Goal: Task Accomplishment & Management: Use online tool/utility

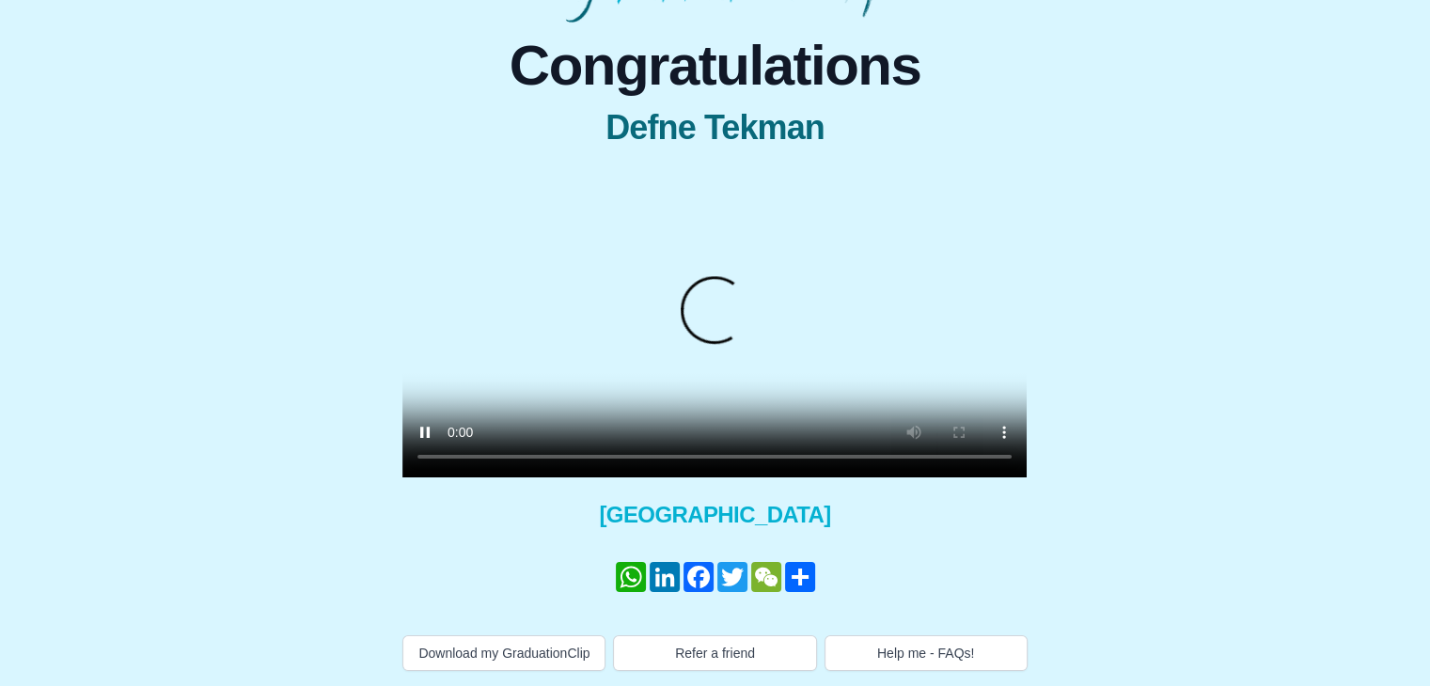
scroll to position [209, 0]
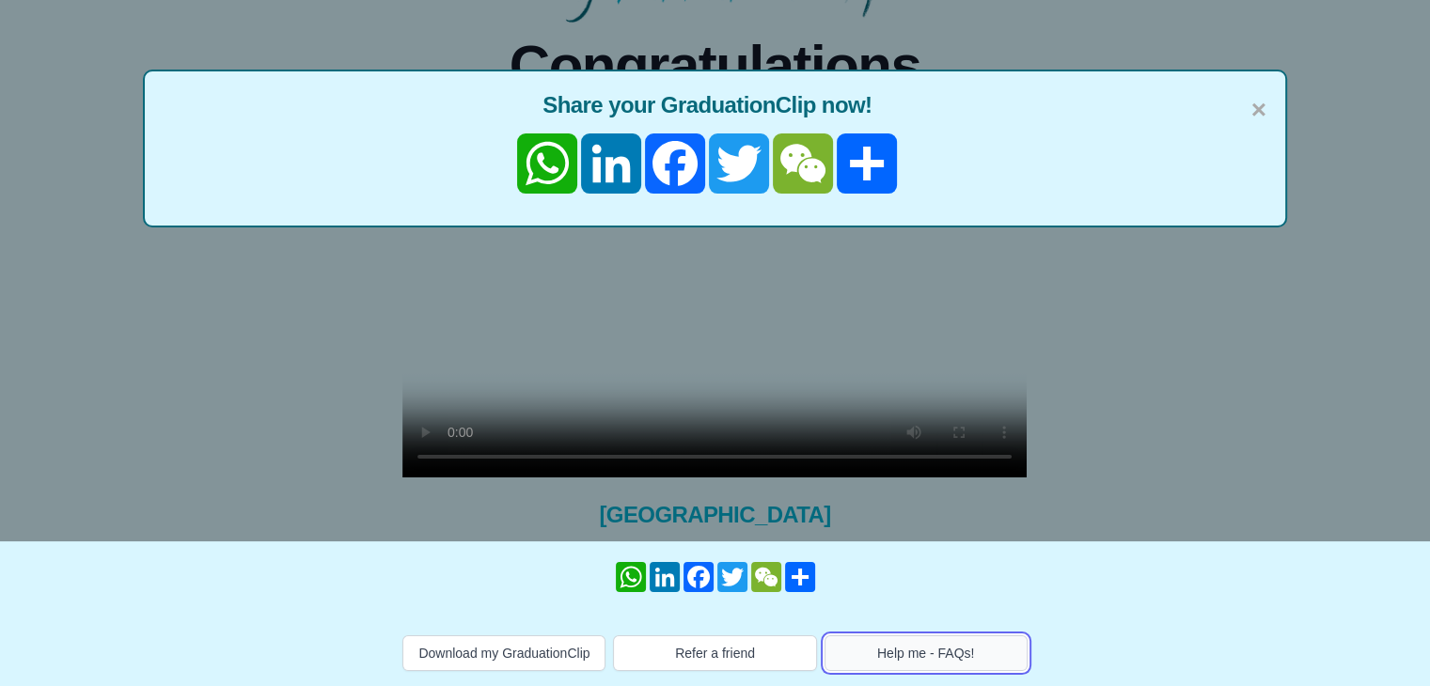
click at [951, 655] on button "Help me - FAQs!" at bounding box center [925, 653] width 203 height 36
click at [982, 425] on div "× Share your GraduationClip now! WhatsApp LinkedIn Facebook Twitter WeChat Share" at bounding box center [715, 198] width 1430 height 686
click at [1264, 90] on span "×" at bounding box center [1258, 109] width 15 height 39
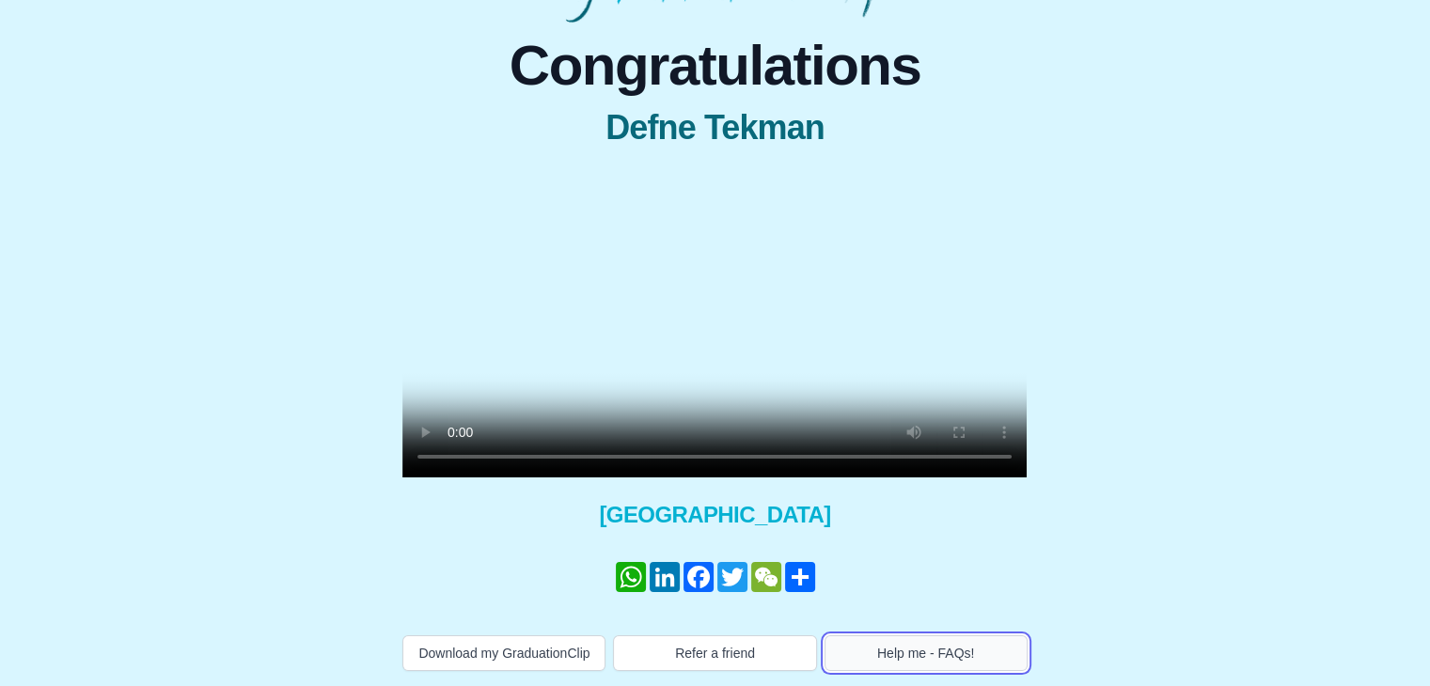
click at [914, 646] on button "Help me - FAQs!" at bounding box center [925, 653] width 203 height 36
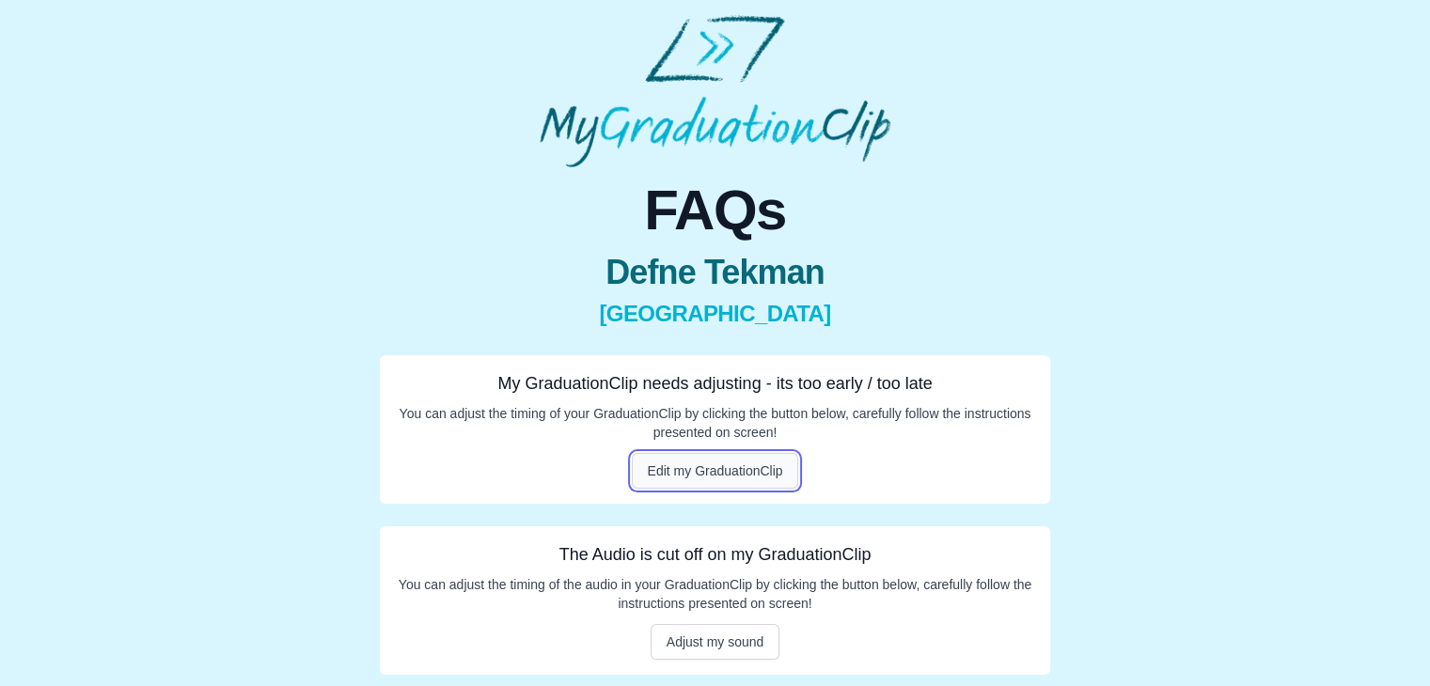
click at [743, 468] on button "Edit my GraduationClip" at bounding box center [715, 471] width 167 height 36
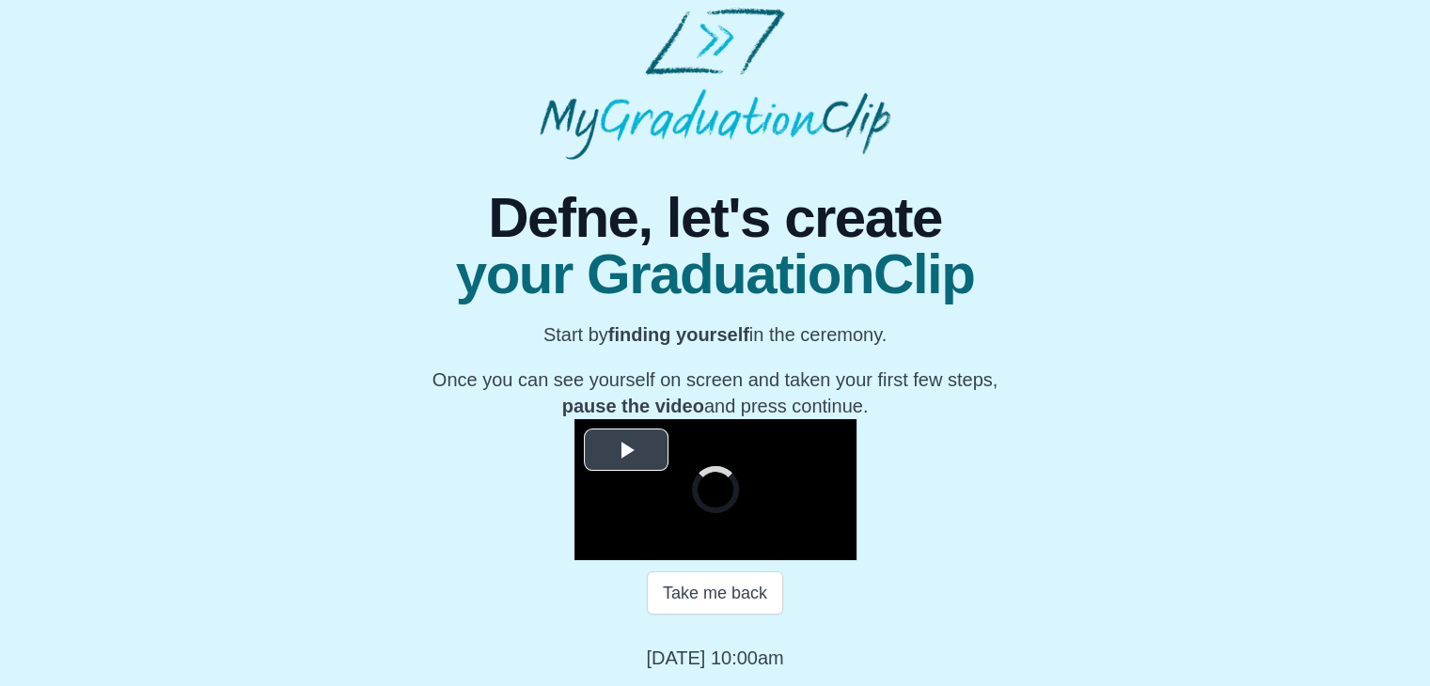
scroll to position [269, 0]
click at [626, 449] on span "Video Player" at bounding box center [626, 449] width 0 height 0
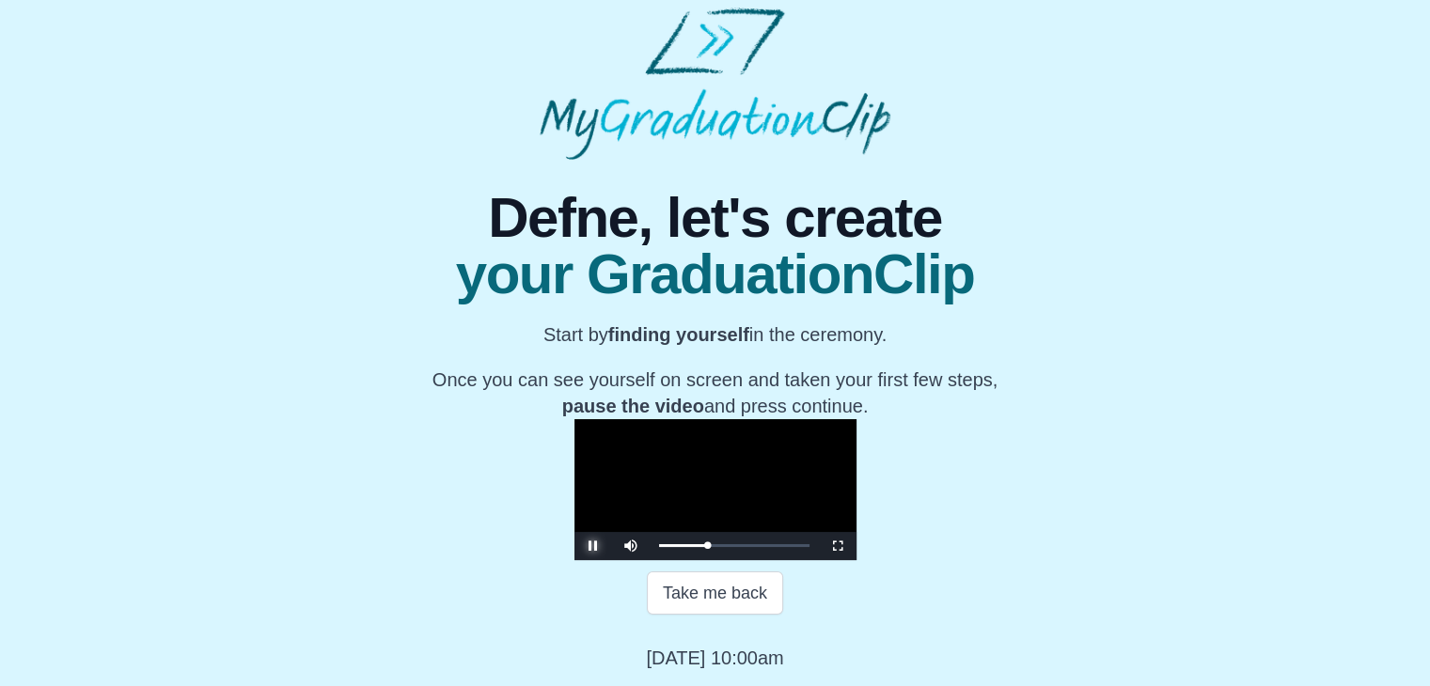
click at [593, 546] on span "Video Player" at bounding box center [593, 546] width 0 height 0
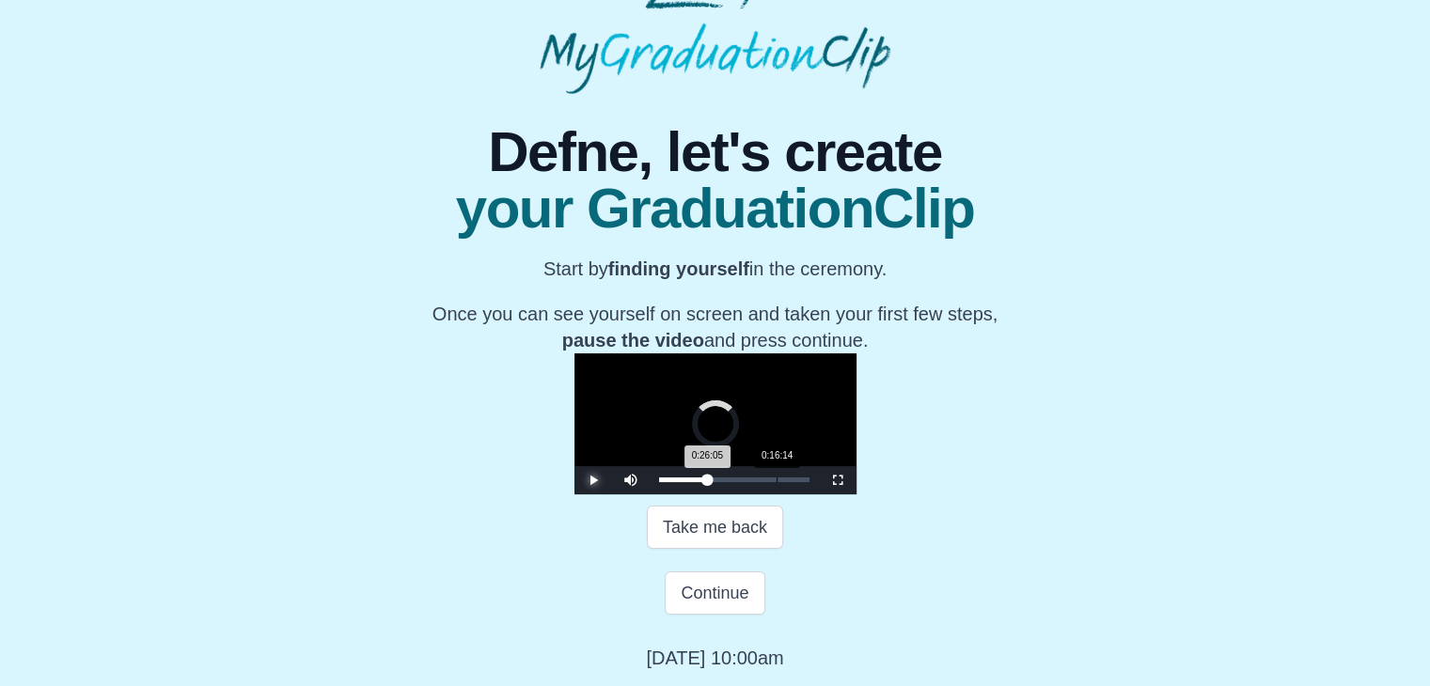
drag, startPoint x: 632, startPoint y: 545, endPoint x: 559, endPoint y: 544, distance: 72.4
click at [659, 482] on div "Loaded : 0% 0:16:14 0:26:05 Progress : 0%" at bounding box center [734, 479] width 150 height 5
drag, startPoint x: 565, startPoint y: 543, endPoint x: 617, endPoint y: 543, distance: 51.7
click at [659, 482] on div "Loaded : 0% 0:24:10 0:16:14 Progress : 0%" at bounding box center [734, 479] width 150 height 5
drag, startPoint x: 606, startPoint y: 542, endPoint x: 568, endPoint y: 542, distance: 38.5
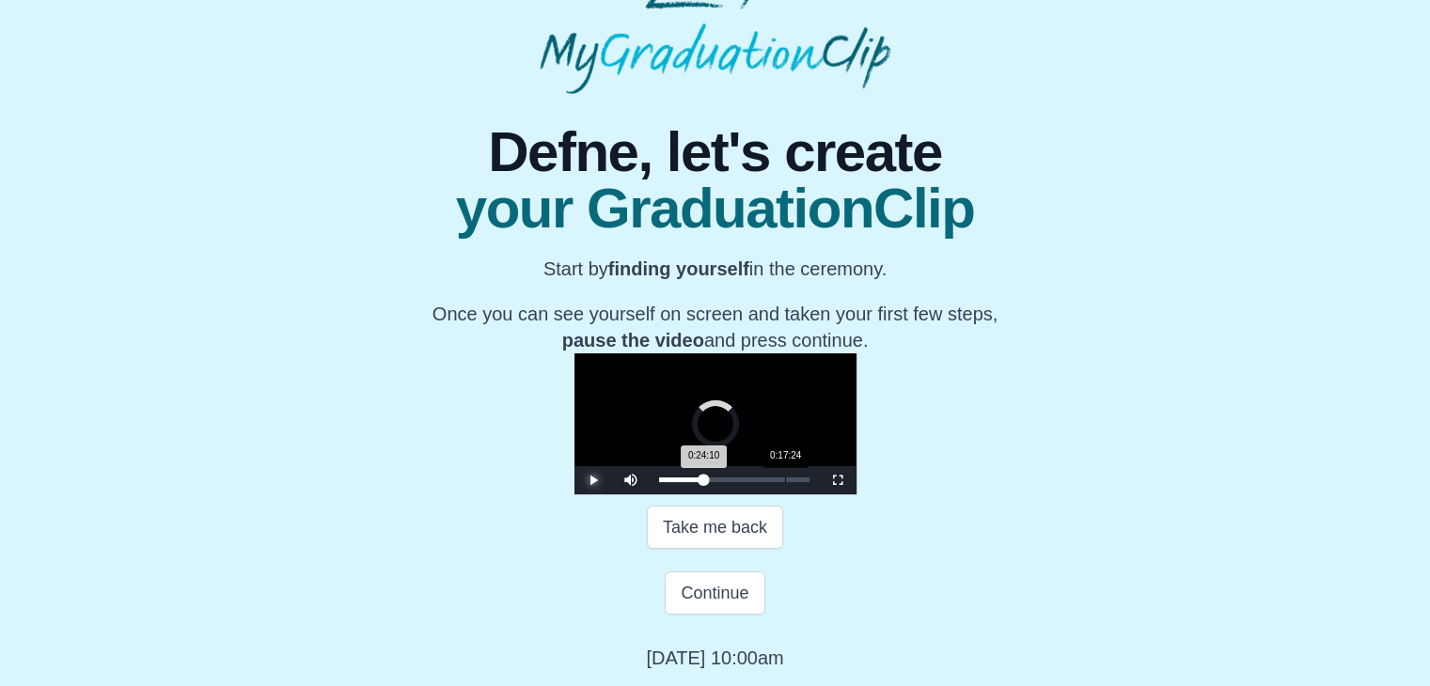
click at [649, 494] on div "Loaded : 0% 0:17:24 0:24:10 Progress : 0%" at bounding box center [733, 480] width 169 height 28
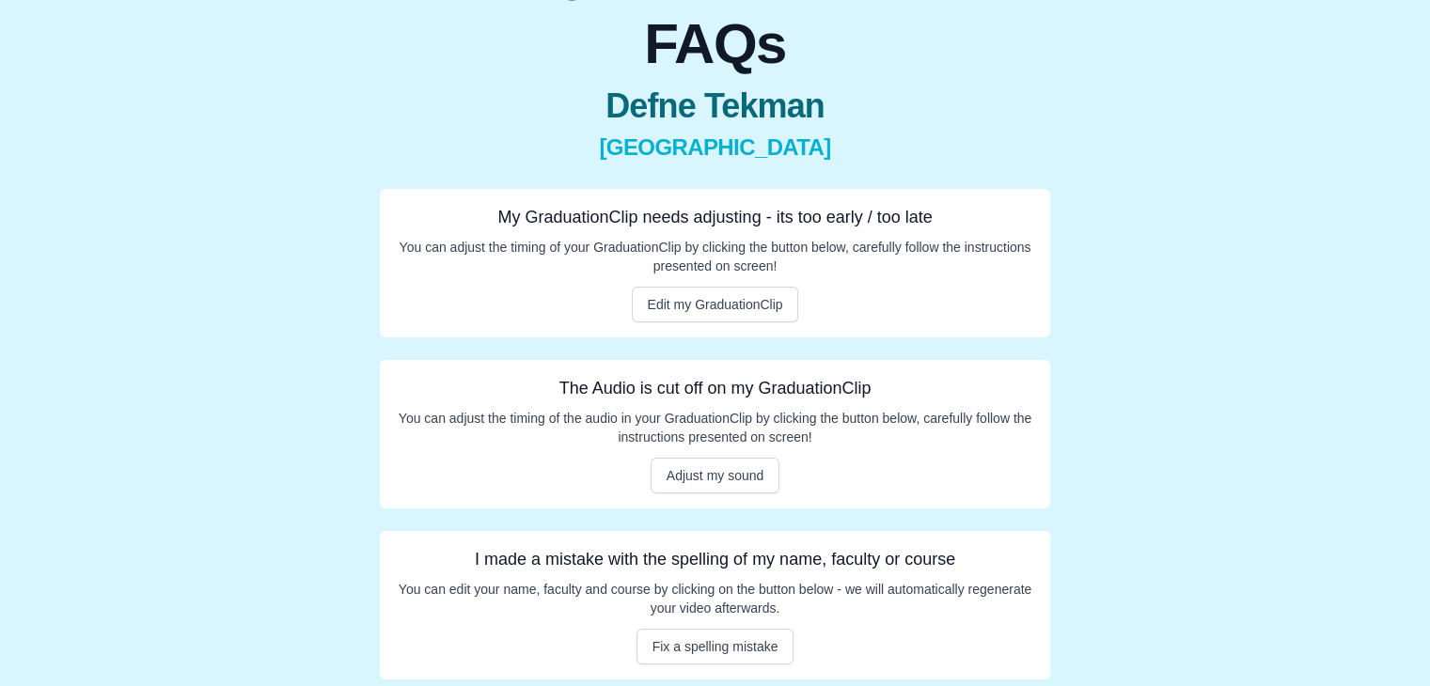
scroll to position [173, 0]
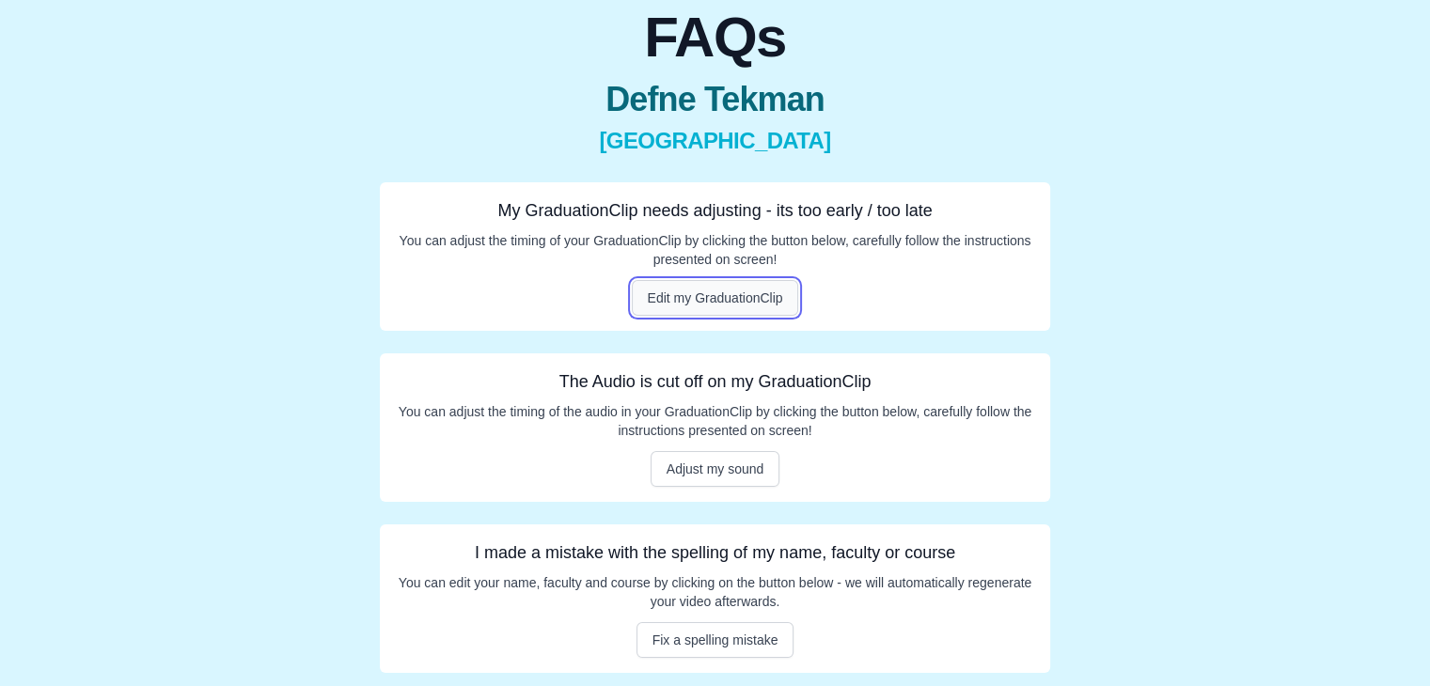
click at [677, 293] on button "Edit my GraduationClip" at bounding box center [715, 298] width 167 height 36
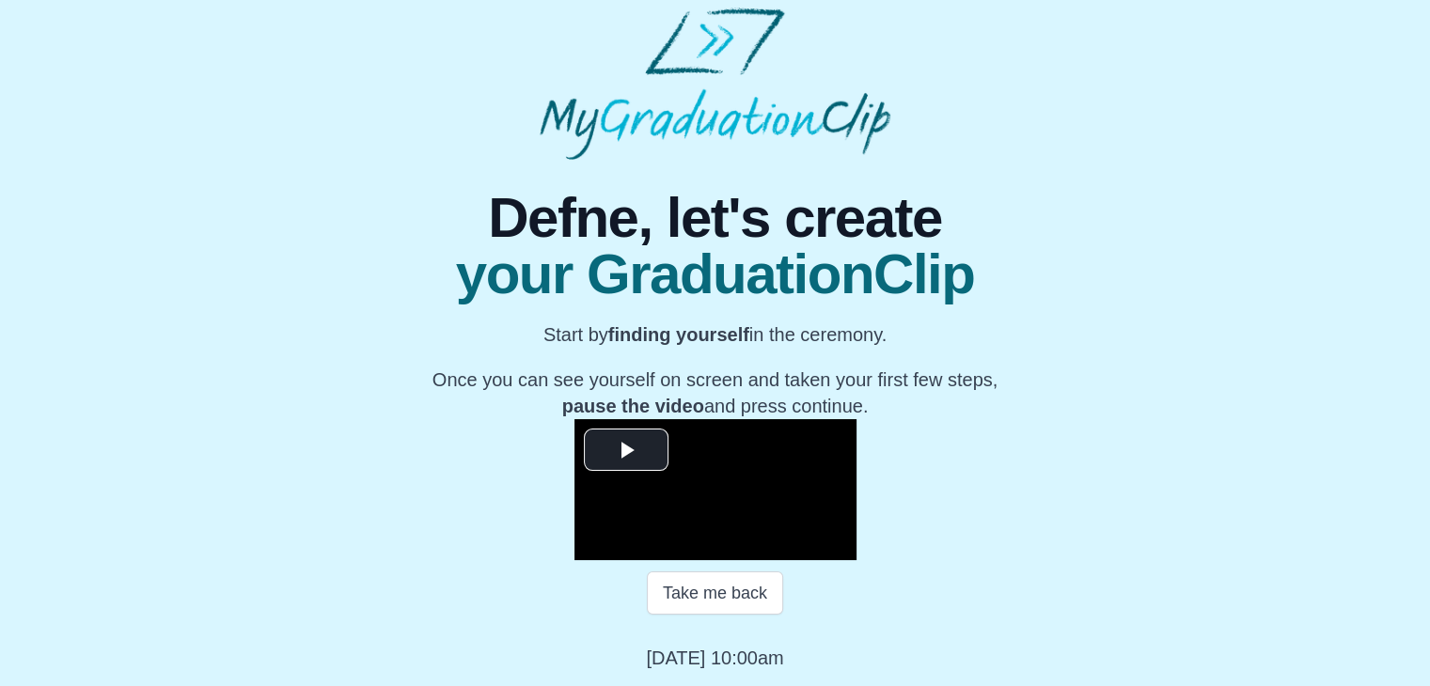
scroll to position [269, 0]
click at [626, 449] on span "Video Player" at bounding box center [626, 449] width 0 height 0
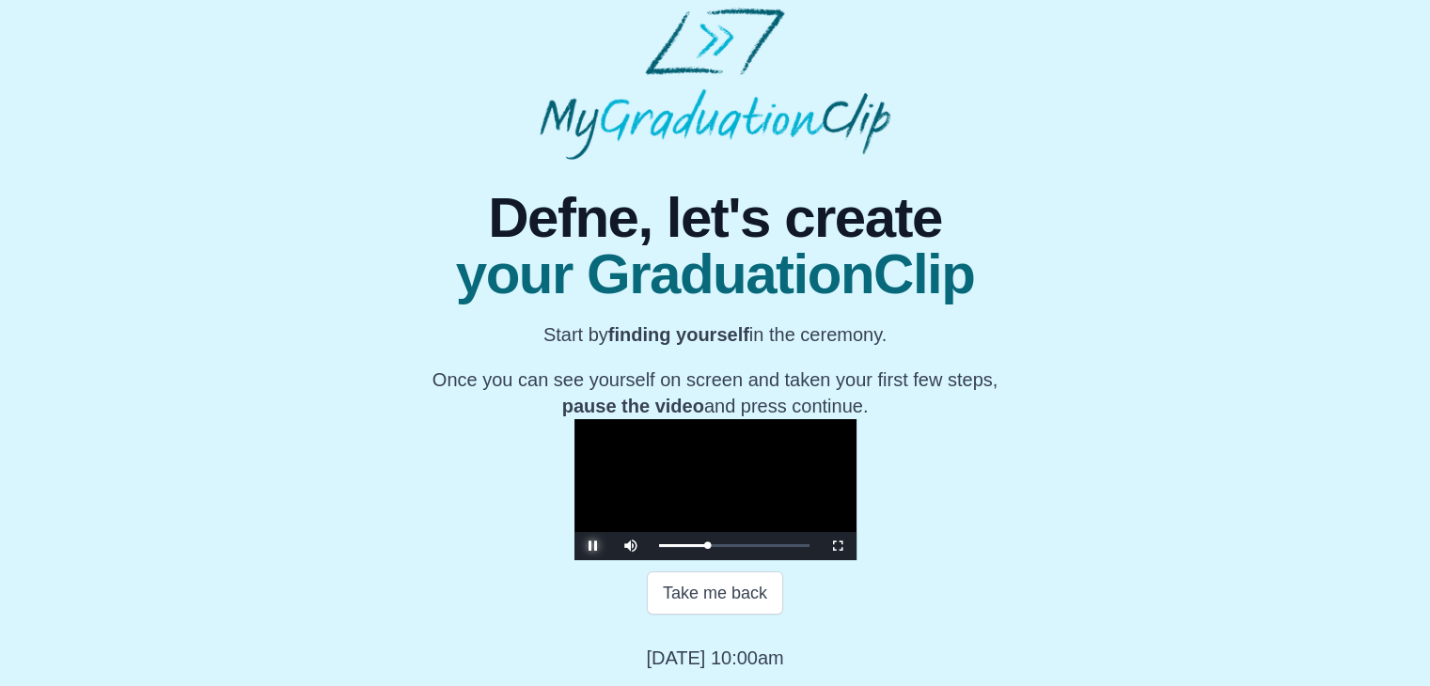
click at [593, 546] on span "Video Player" at bounding box center [593, 546] width 0 height 0
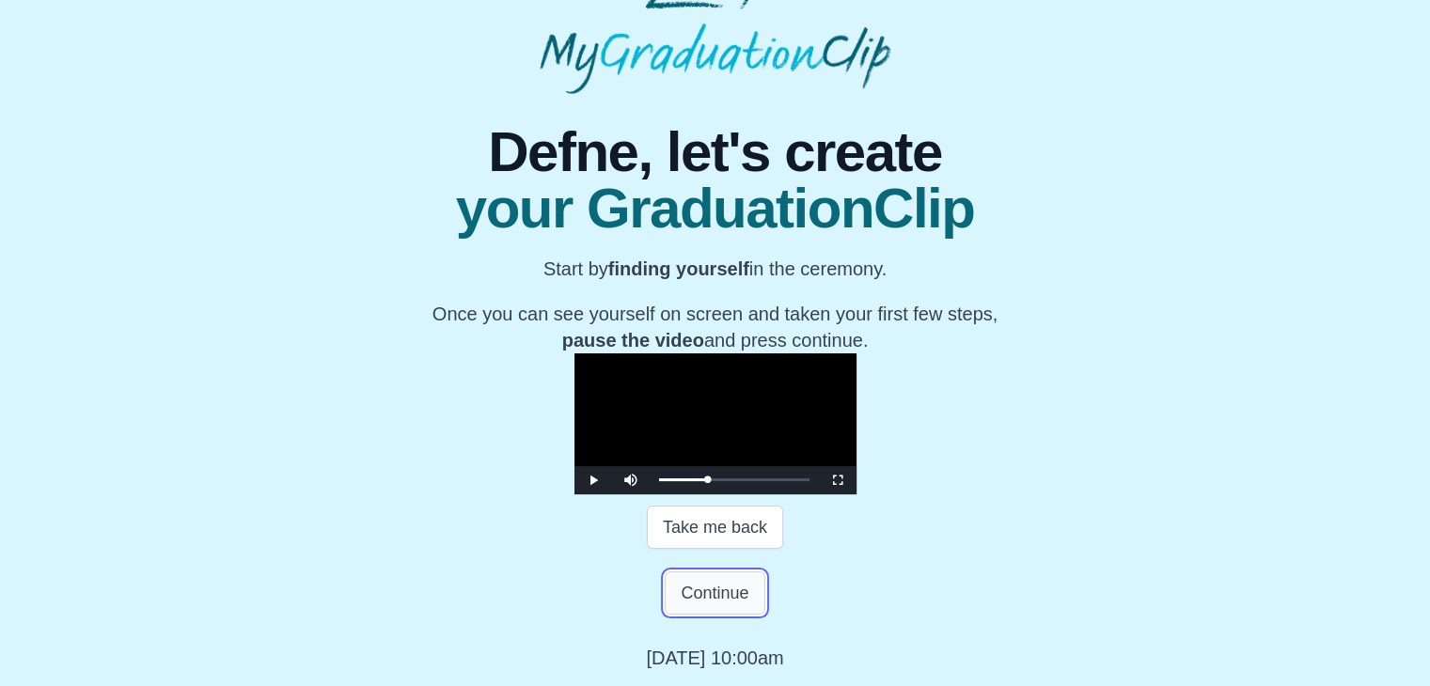
click at [726, 615] on button "Continue" at bounding box center [715, 592] width 100 height 43
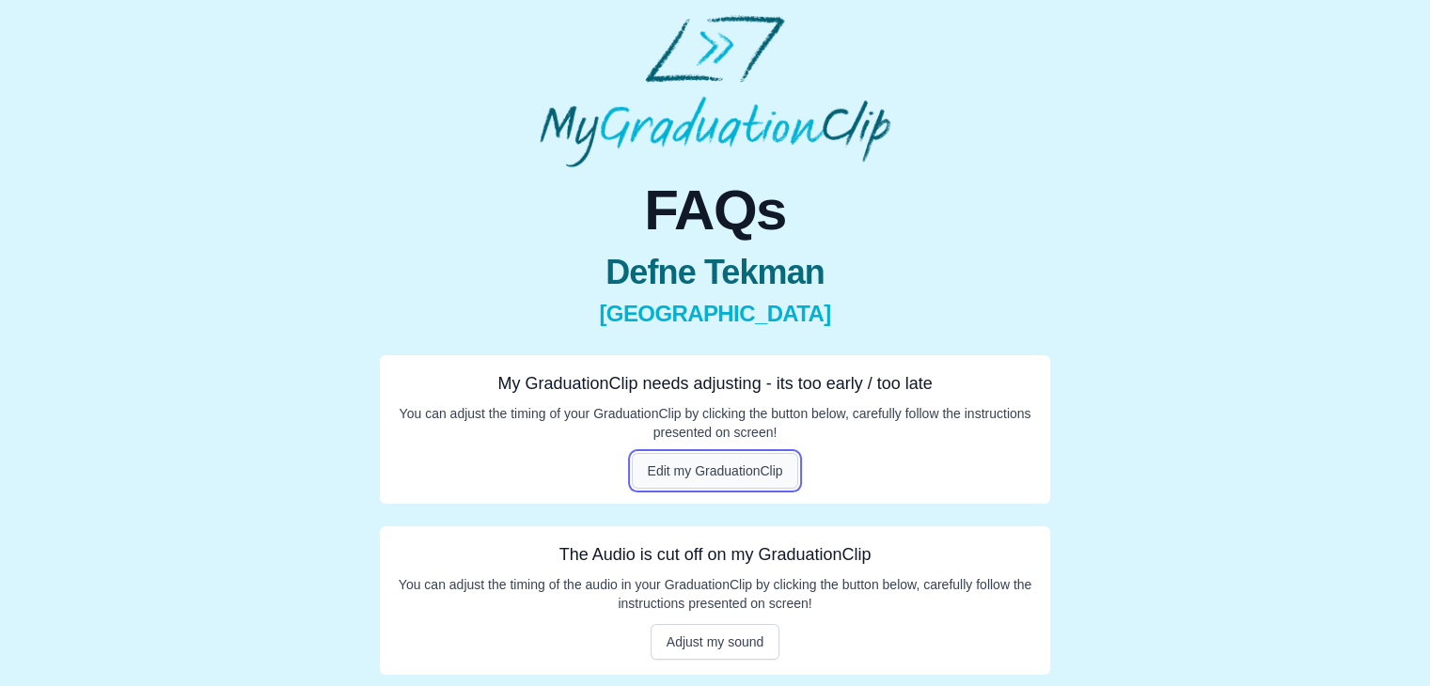
click at [697, 471] on button "Edit my GraduationClip" at bounding box center [715, 471] width 167 height 36
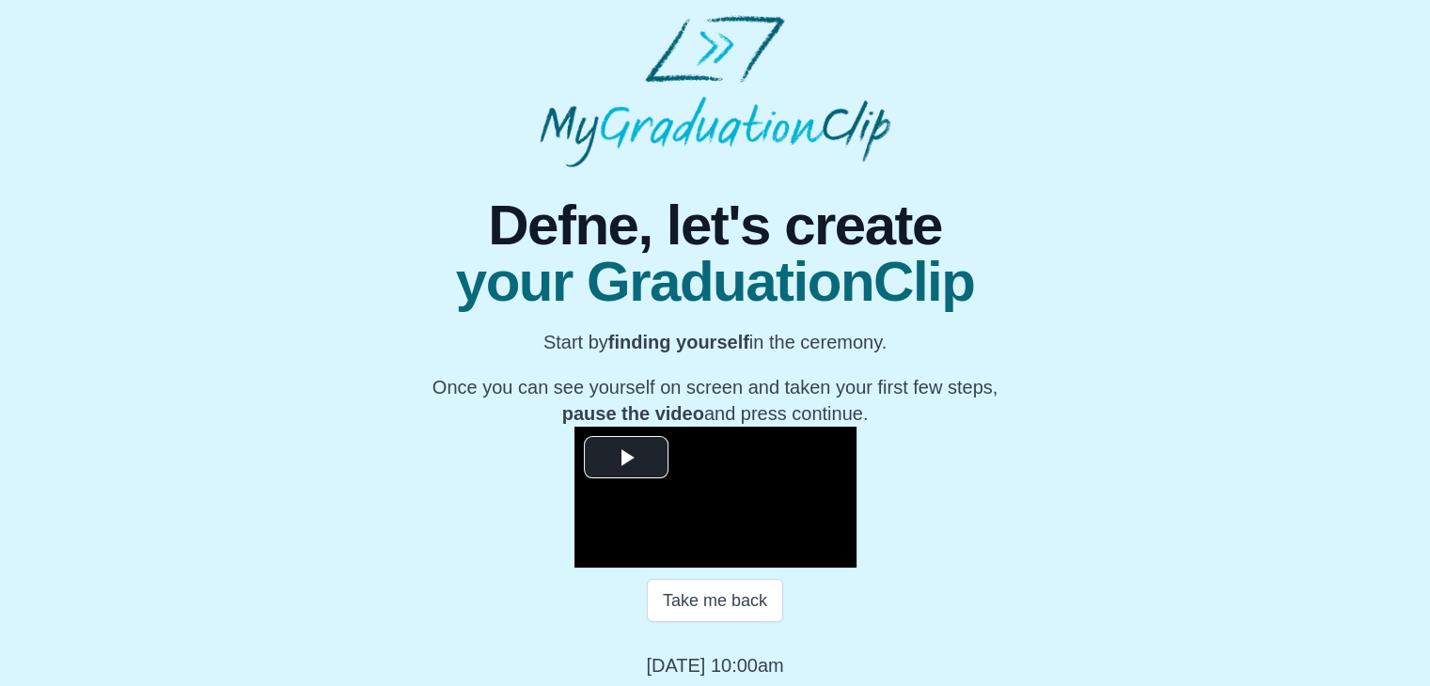
scroll to position [269, 0]
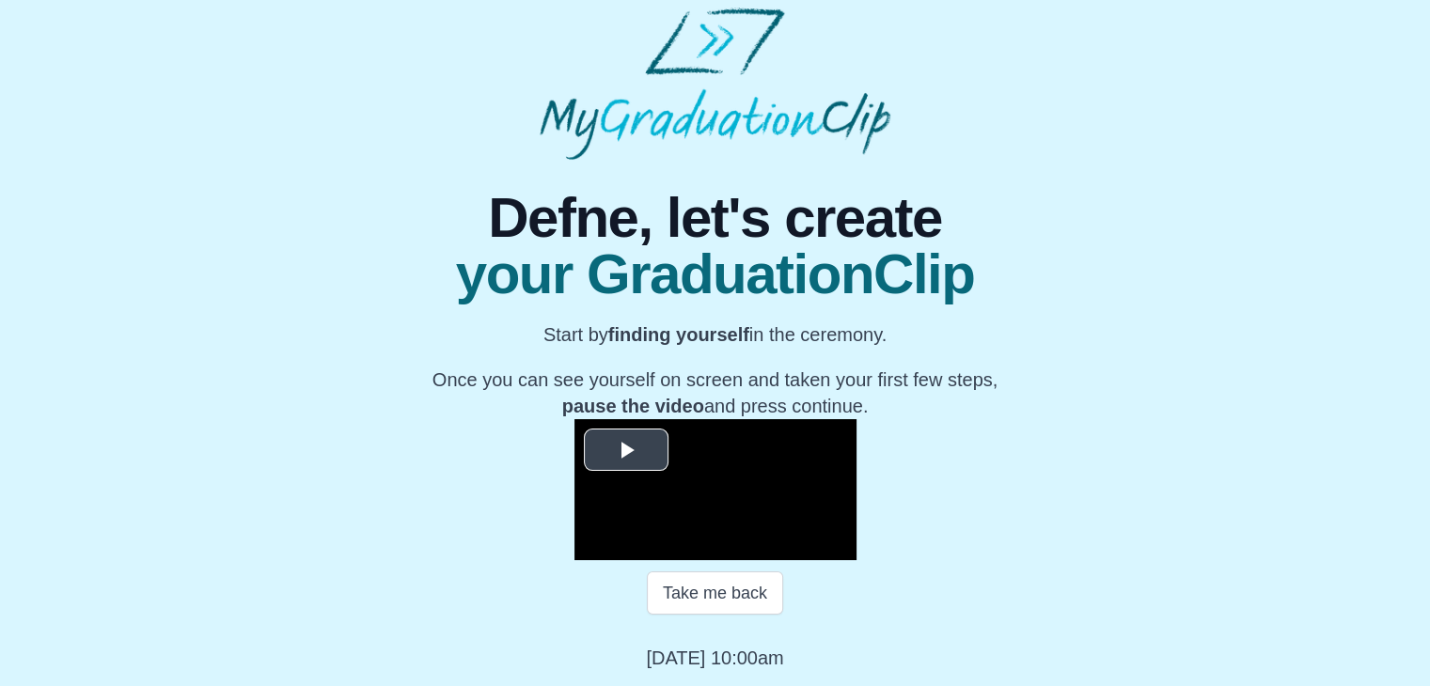
click at [626, 449] on span "Video Player" at bounding box center [626, 449] width 0 height 0
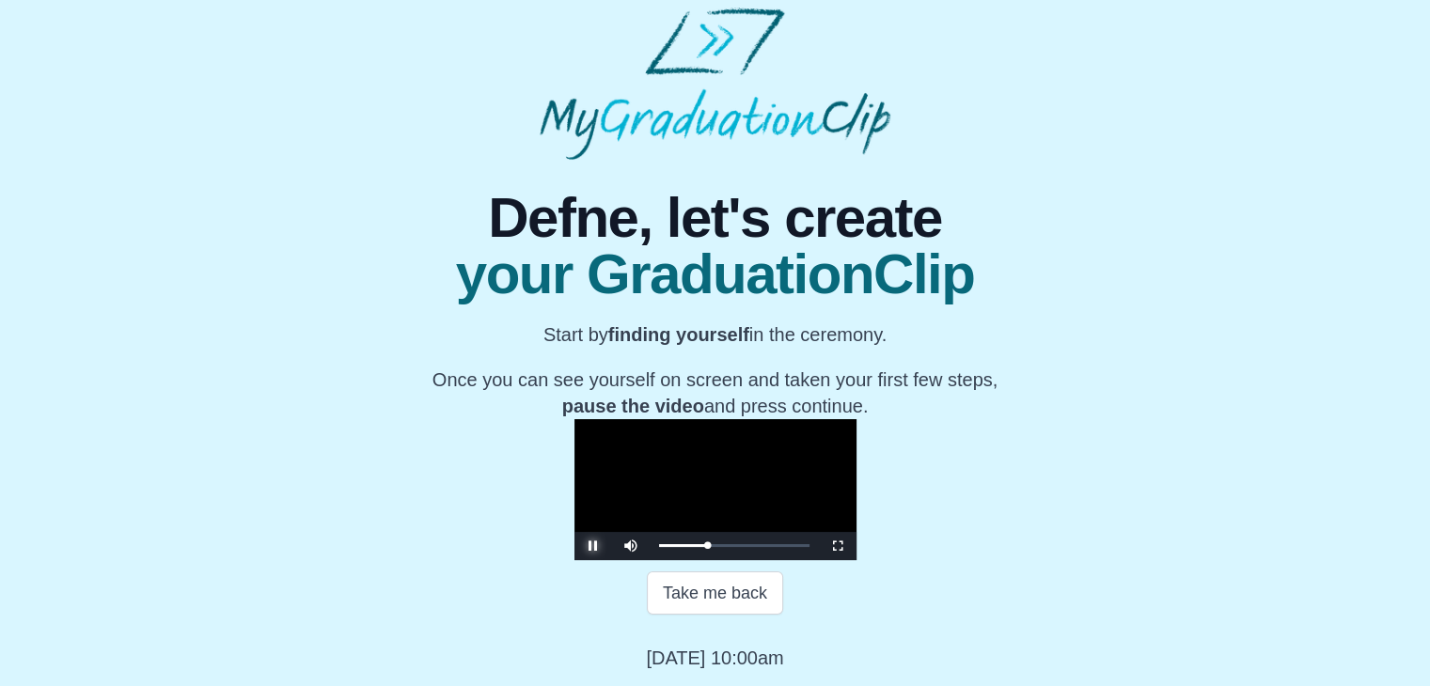
click at [593, 546] on span "Video Player" at bounding box center [593, 546] width 0 height 0
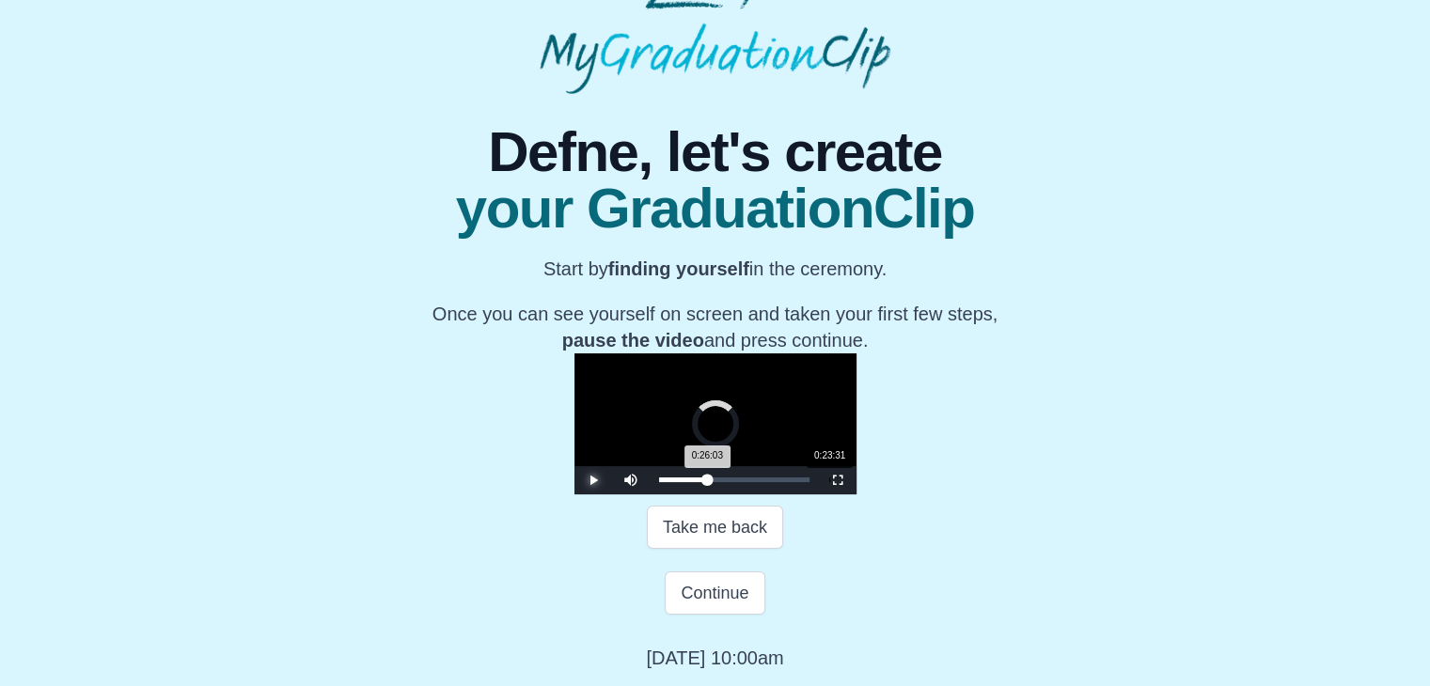
drag, startPoint x: 628, startPoint y: 544, endPoint x: 612, endPoint y: 544, distance: 16.0
click at [659, 482] on div "Loaded : 0% 0:23:31 0:26:03 Progress : 0%" at bounding box center [734, 479] width 150 height 5
click at [593, 480] on span "Video Player" at bounding box center [593, 480] width 0 height 0
drag, startPoint x: 623, startPoint y: 540, endPoint x: 633, endPoint y: 540, distance: 10.3
click at [649, 494] on div "Loaded : 0% 0:25:59 0:25:05 Progress : 0%" at bounding box center [733, 480] width 169 height 28
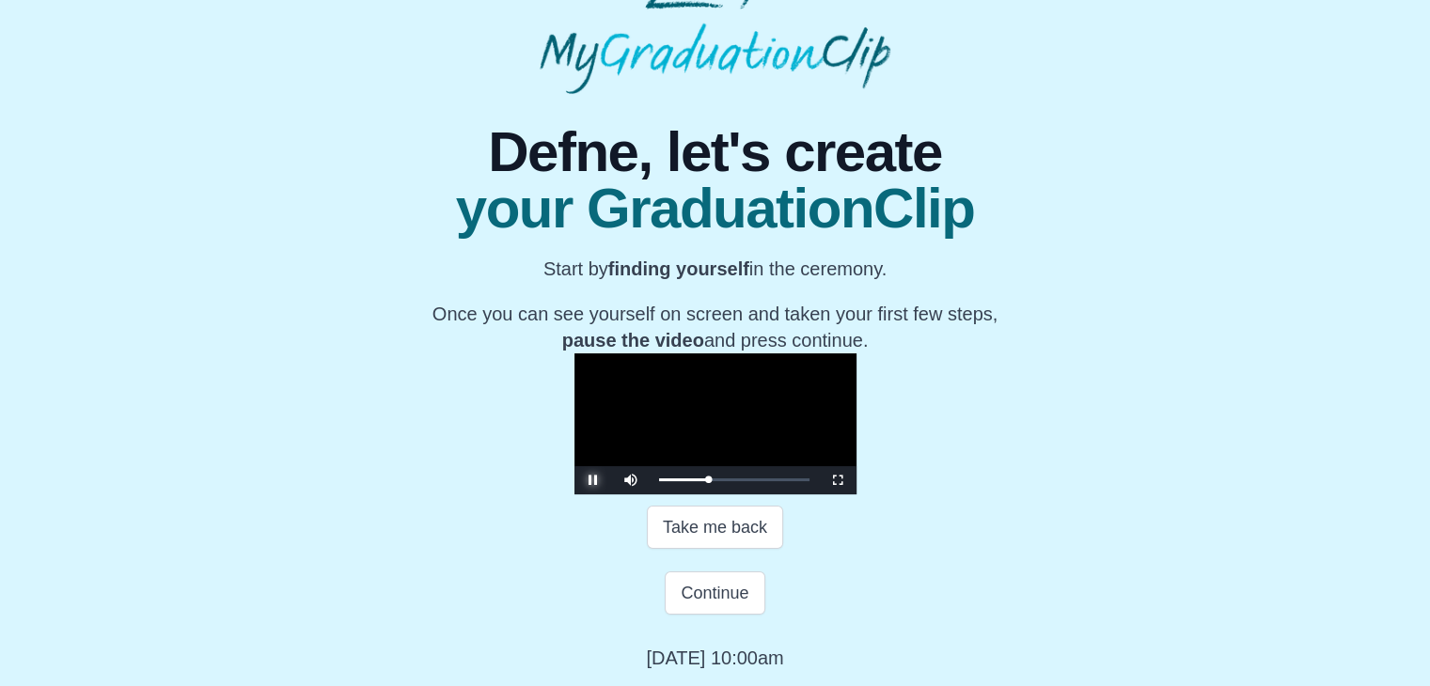
click at [593, 480] on span "Video Player" at bounding box center [593, 480] width 0 height 0
drag, startPoint x: 629, startPoint y: 538, endPoint x: 475, endPoint y: 548, distance: 154.5
click at [649, 494] on div "Loaded : 0% 0:04:32 0:26:37 Progress : 0%" at bounding box center [733, 480] width 169 height 28
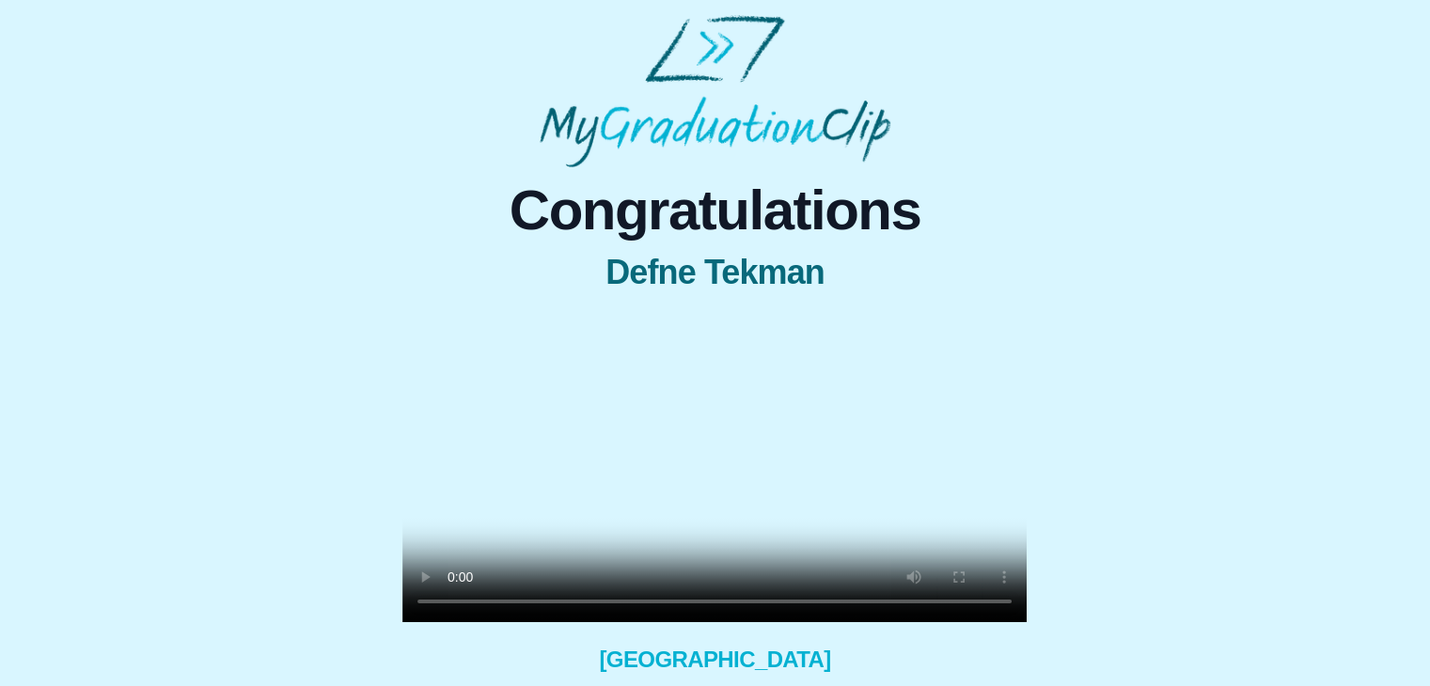
scroll to position [209, 0]
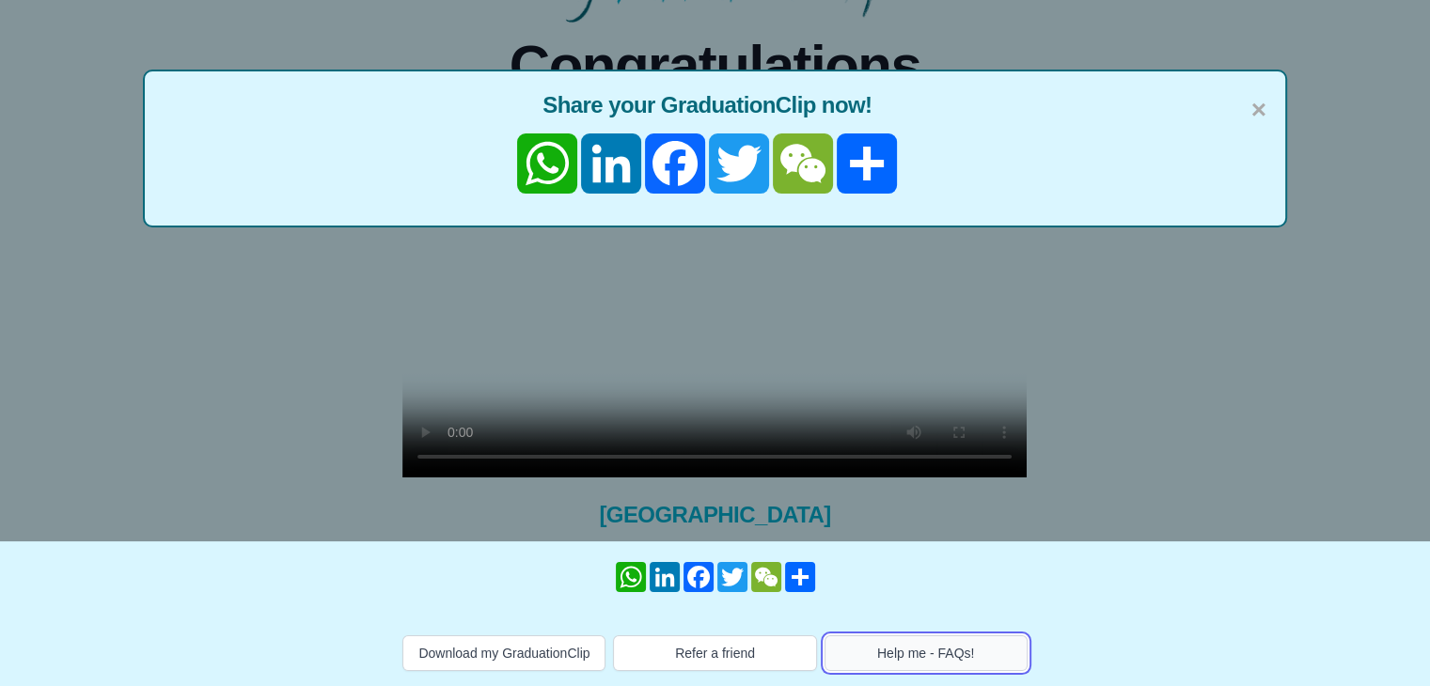
click at [955, 648] on button "Help me - FAQs!" at bounding box center [925, 653] width 203 height 36
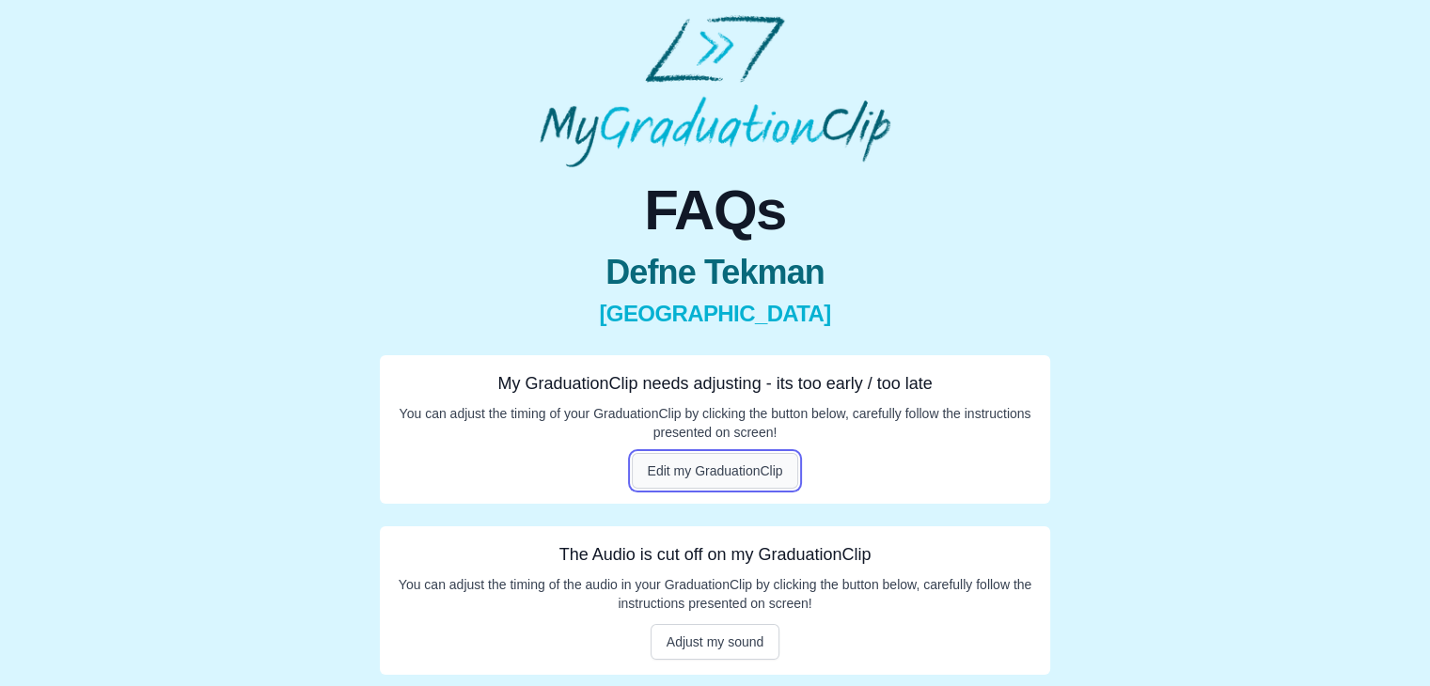
click at [715, 471] on button "Edit my GraduationClip" at bounding box center [715, 471] width 167 height 36
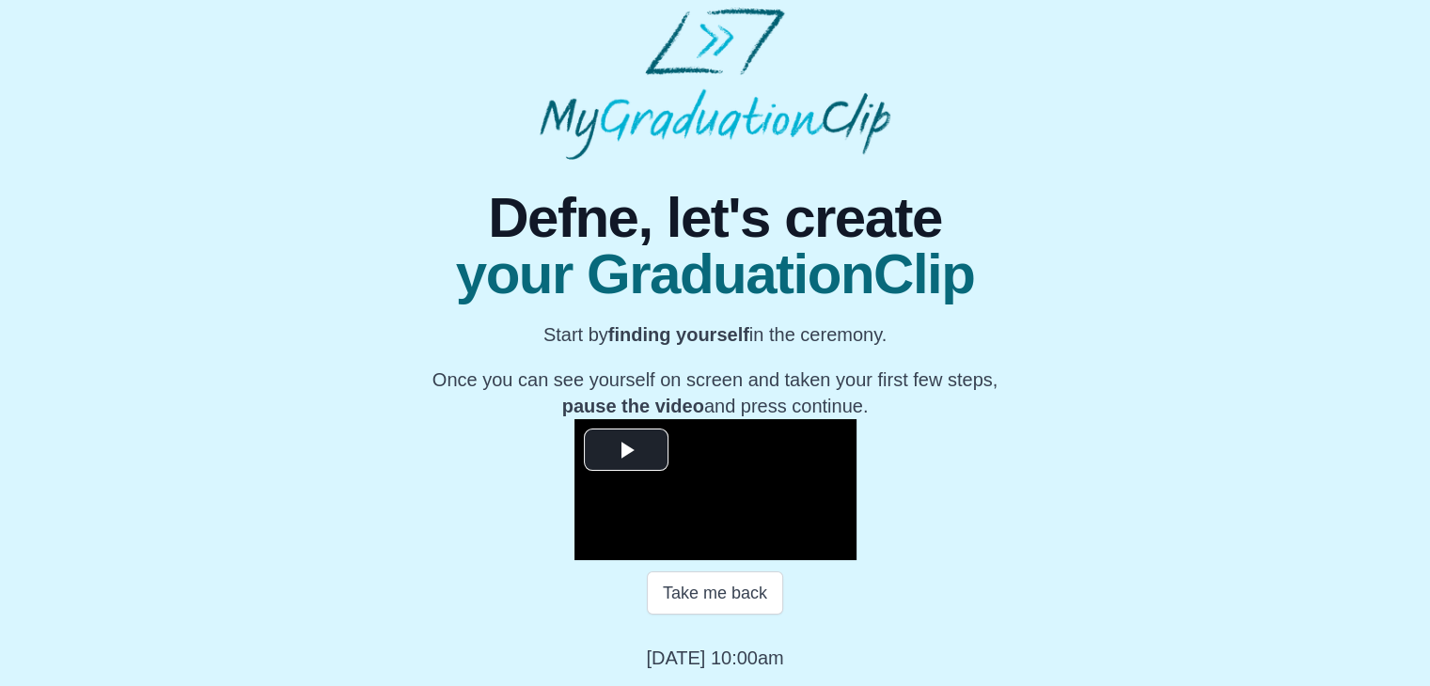
scroll to position [269, 0]
click at [626, 449] on span "Video Player" at bounding box center [626, 449] width 0 height 0
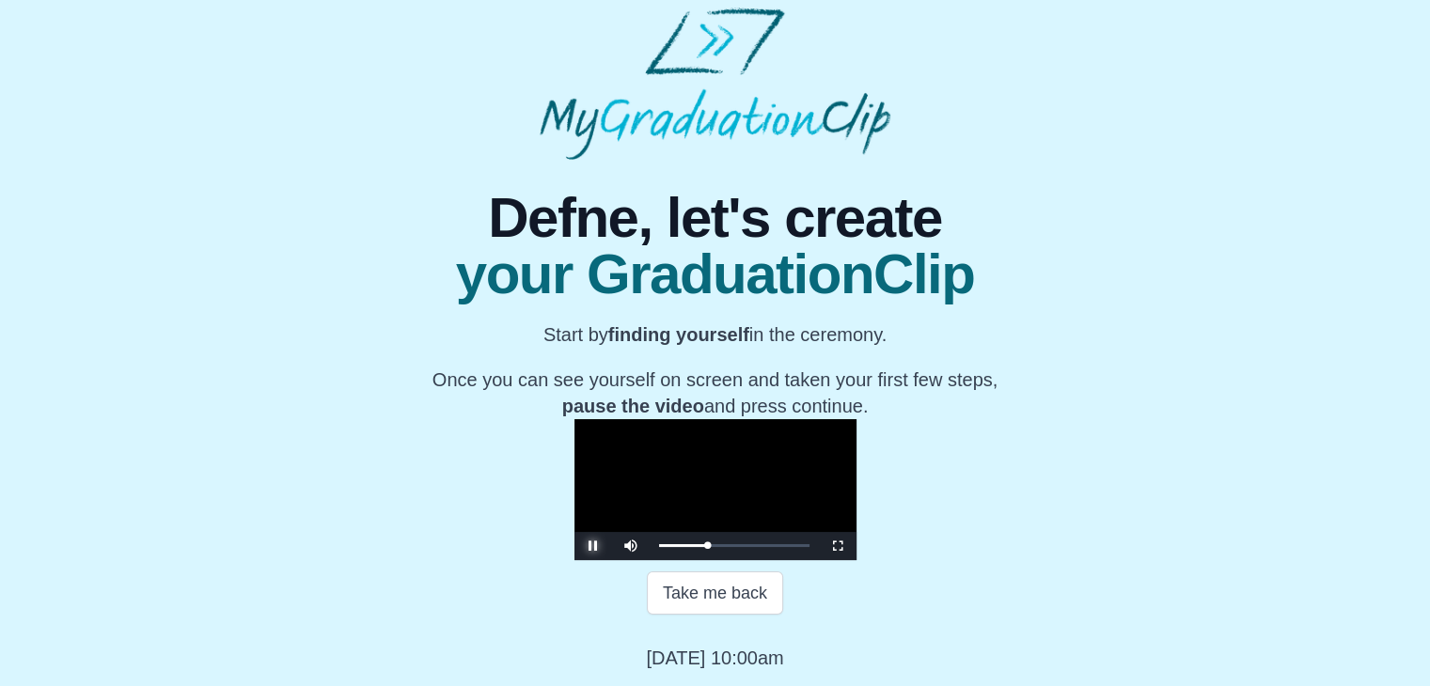
click at [593, 546] on span "Video Player" at bounding box center [593, 546] width 0 height 0
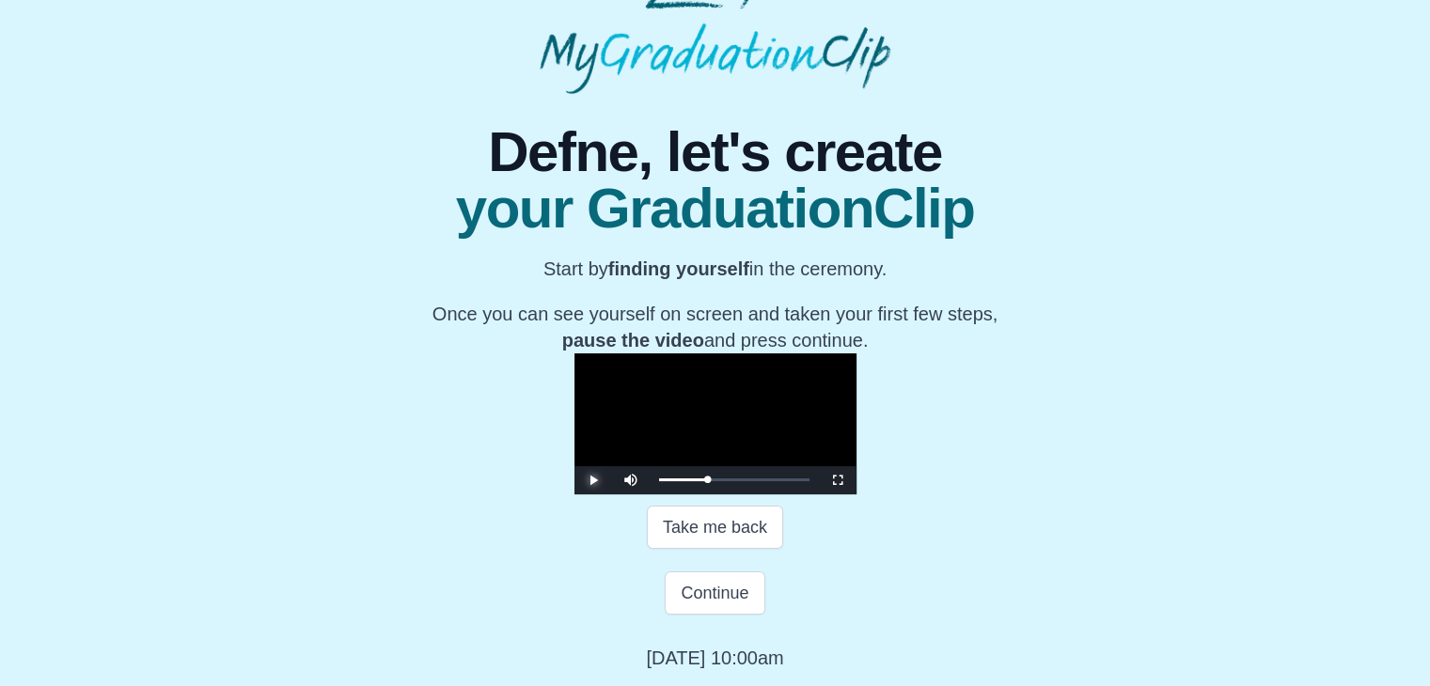
scroll to position [335, 0]
click at [718, 600] on button "Continue" at bounding box center [715, 592] width 100 height 43
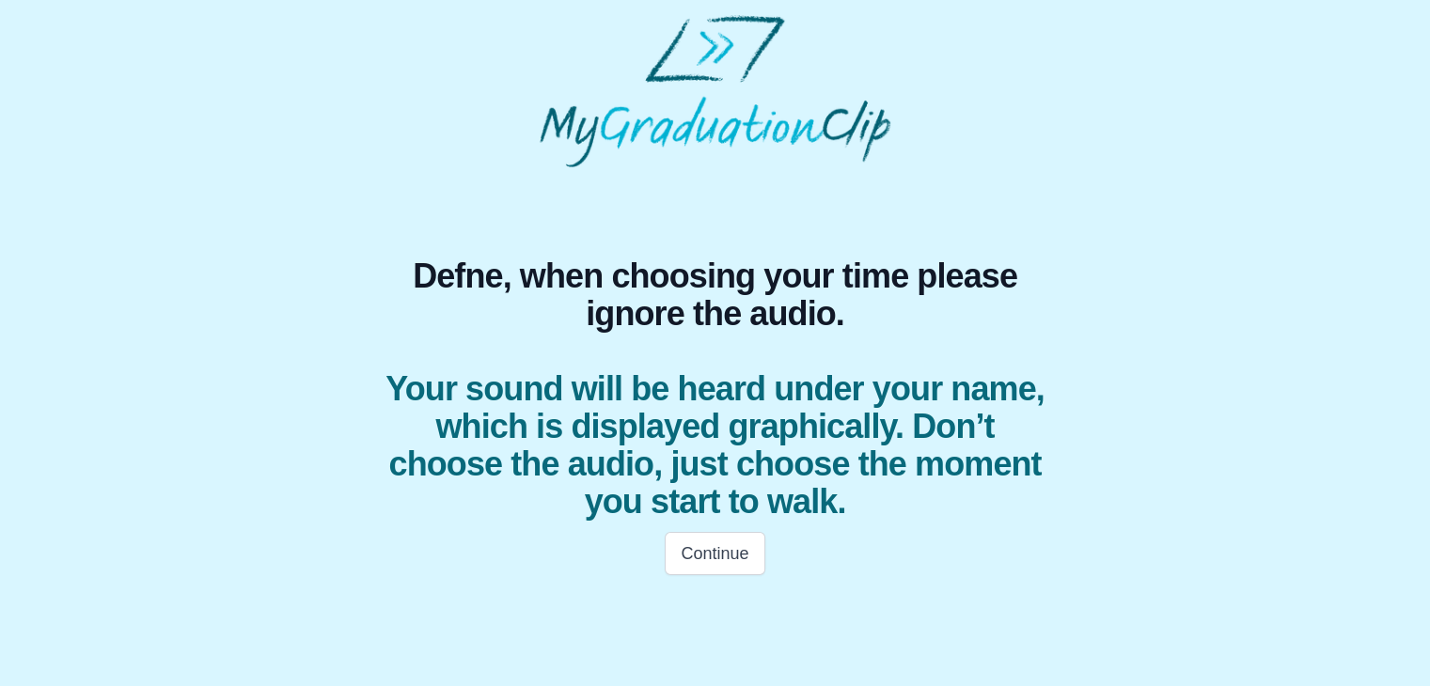
scroll to position [0, 0]
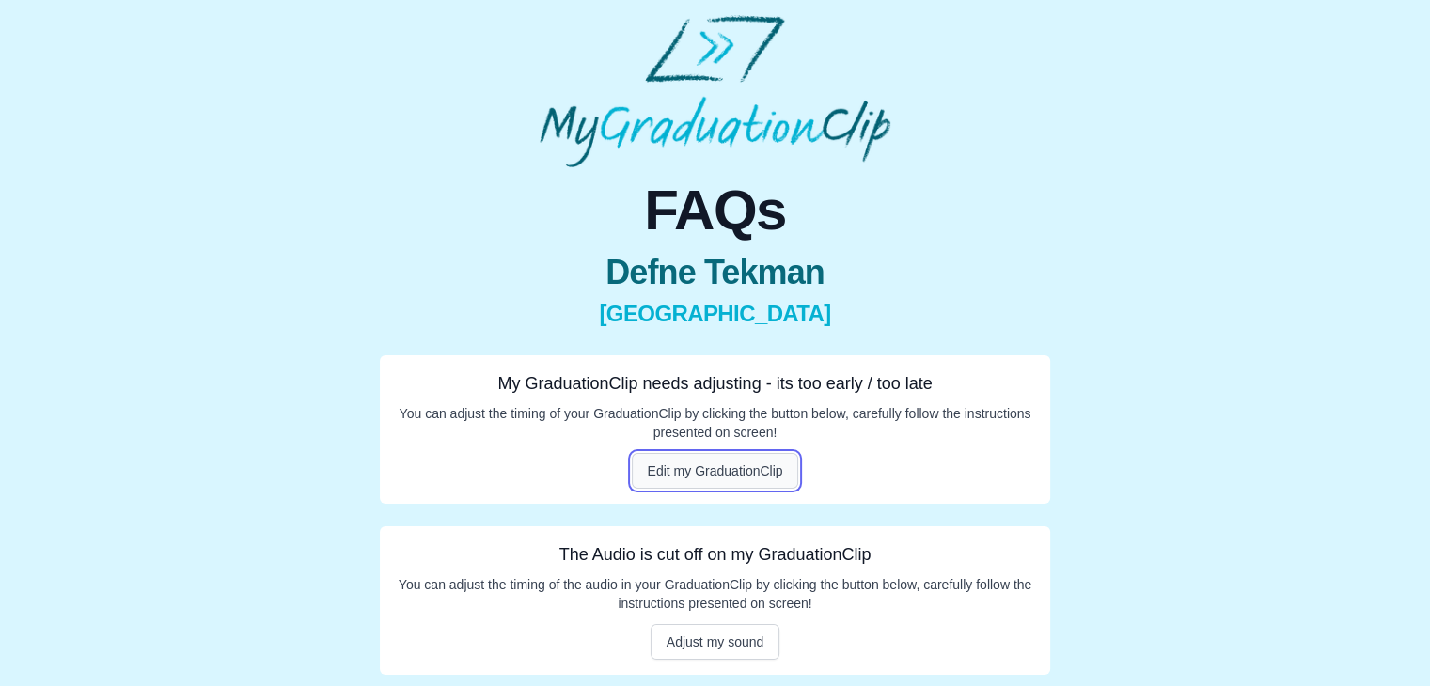
click at [693, 467] on button "Edit my GraduationClip" at bounding box center [715, 471] width 167 height 36
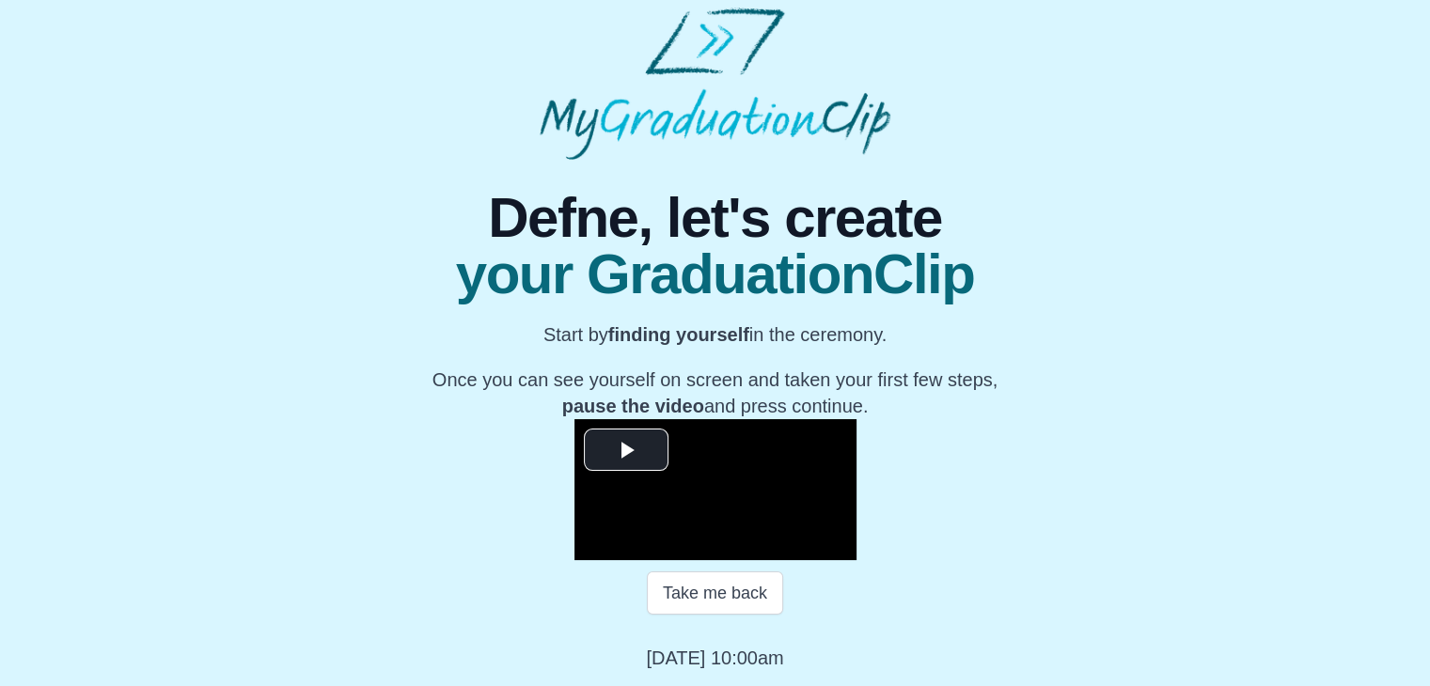
scroll to position [269, 0]
click at [626, 449] on span "Video Player" at bounding box center [626, 449] width 0 height 0
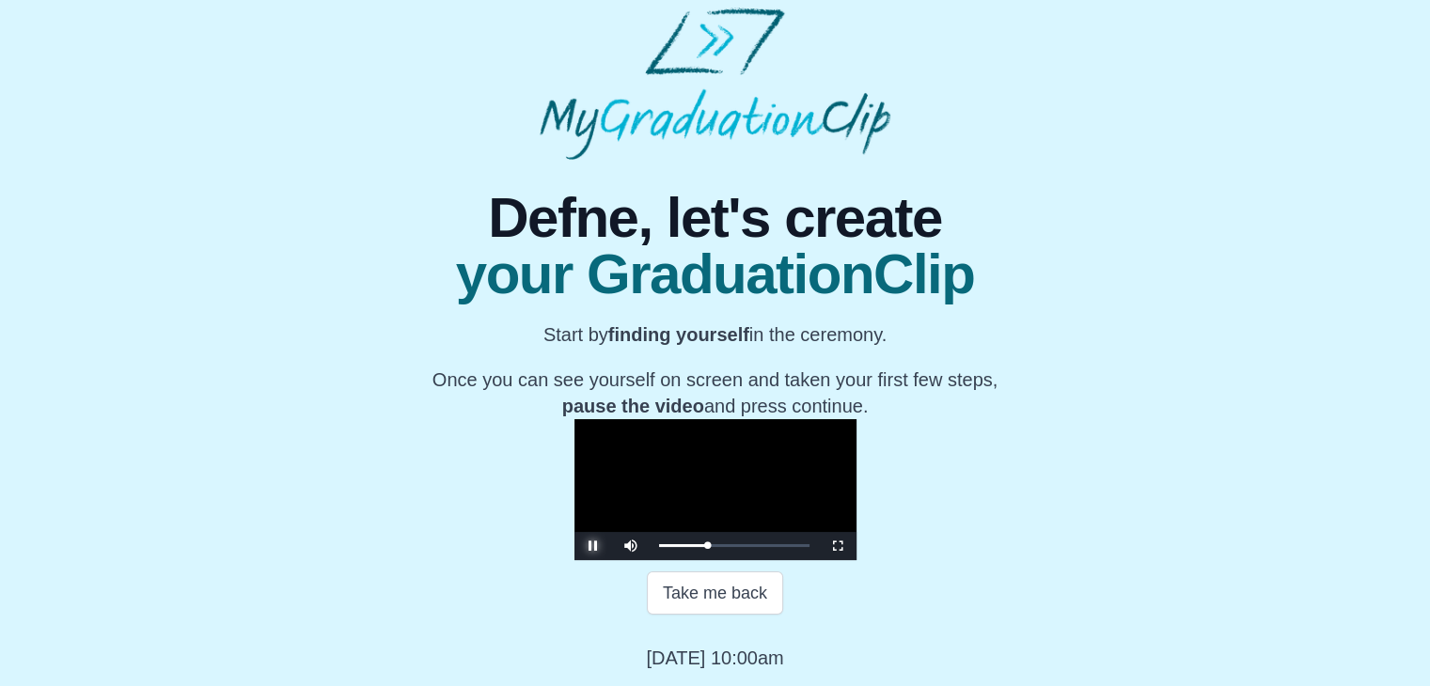
click at [593, 546] on span "Video Player" at bounding box center [593, 546] width 0 height 0
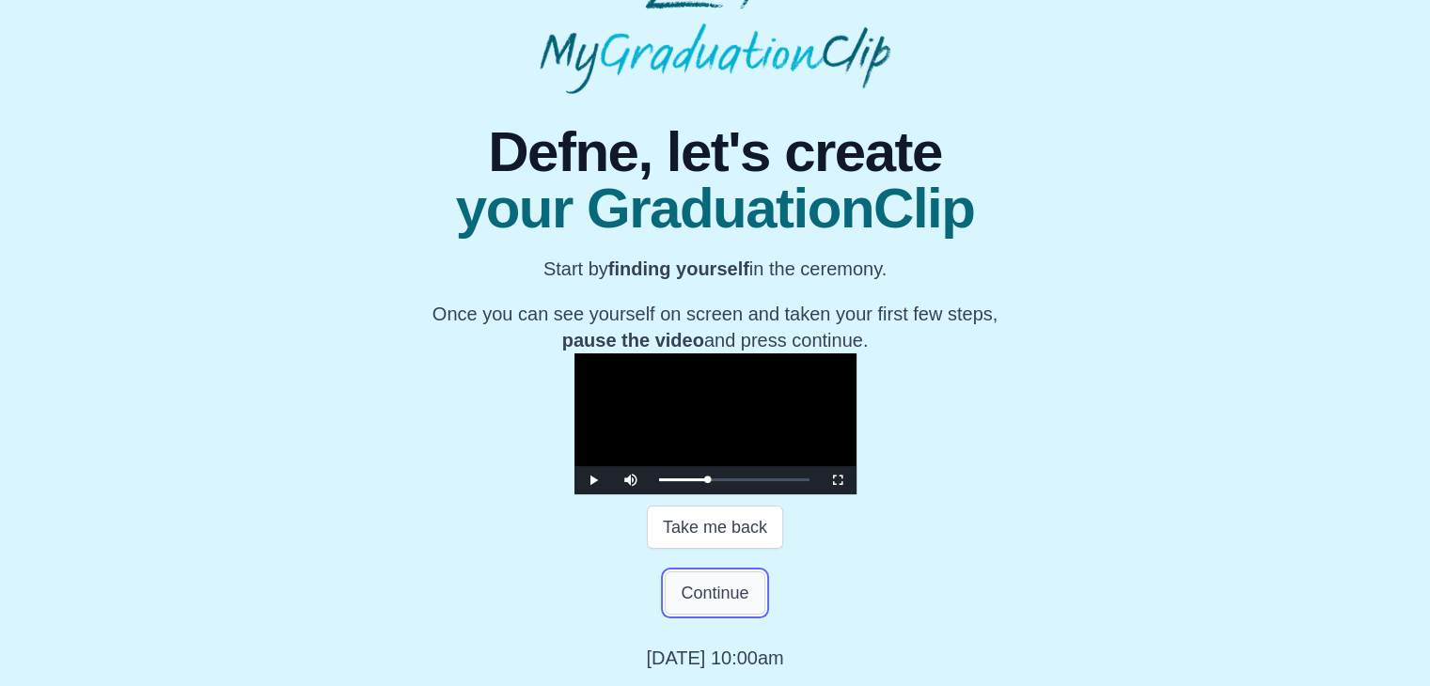
click at [703, 615] on button "Continue" at bounding box center [715, 592] width 100 height 43
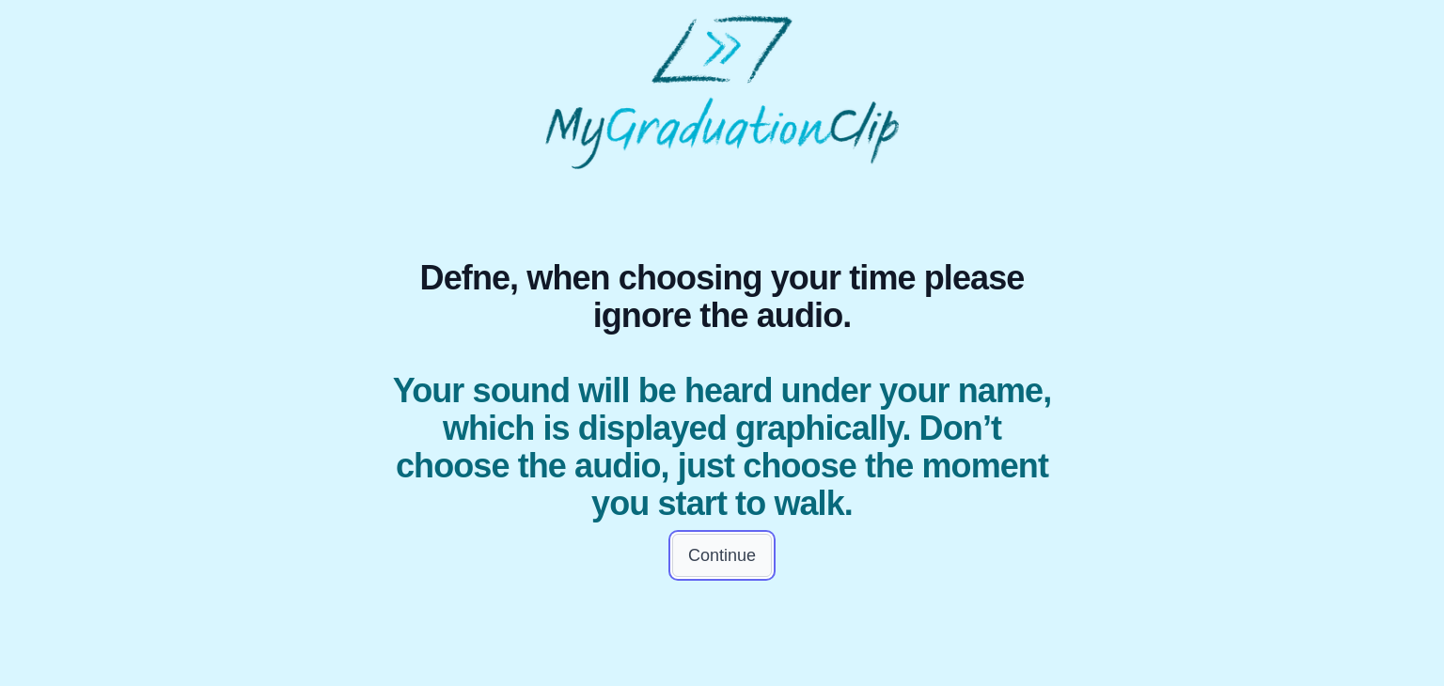
click at [725, 559] on button "Continue" at bounding box center [722, 555] width 100 height 43
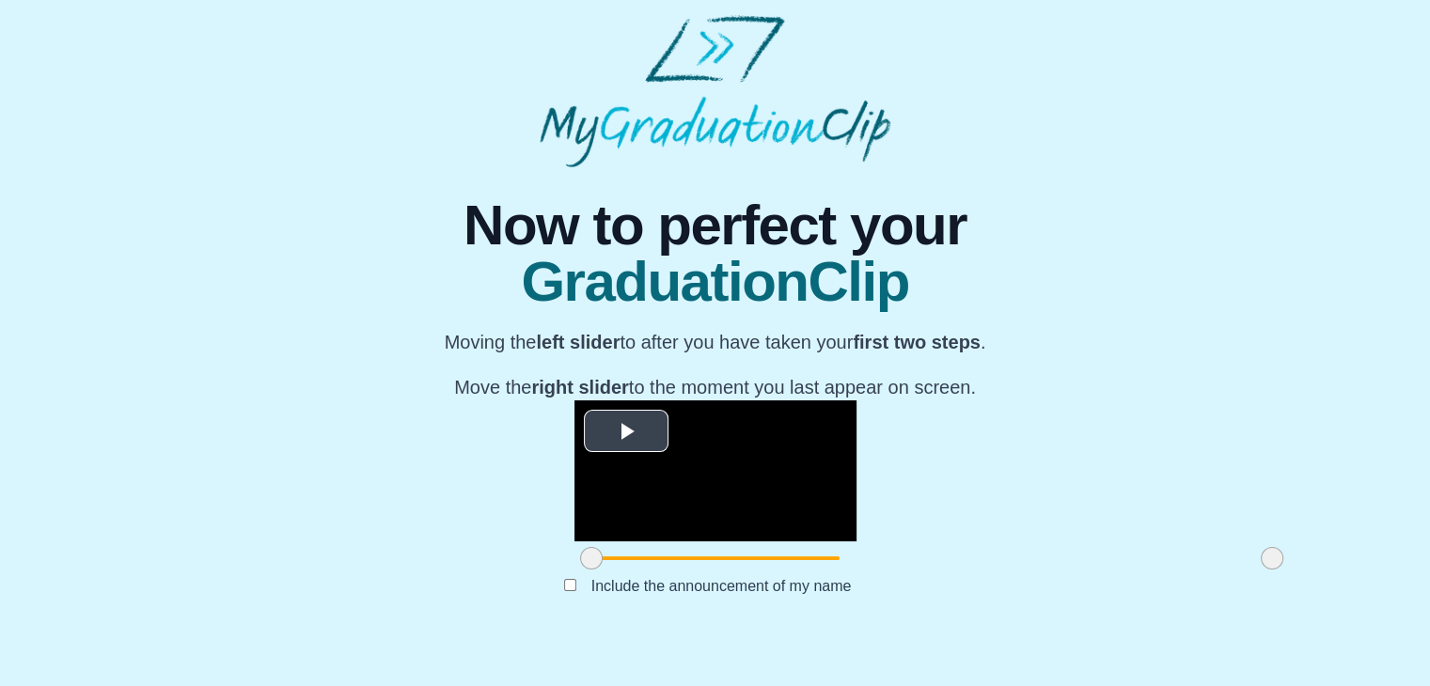
scroll to position [224, 0]
click at [626, 430] on span "Video Player" at bounding box center [626, 430] width 0 height 0
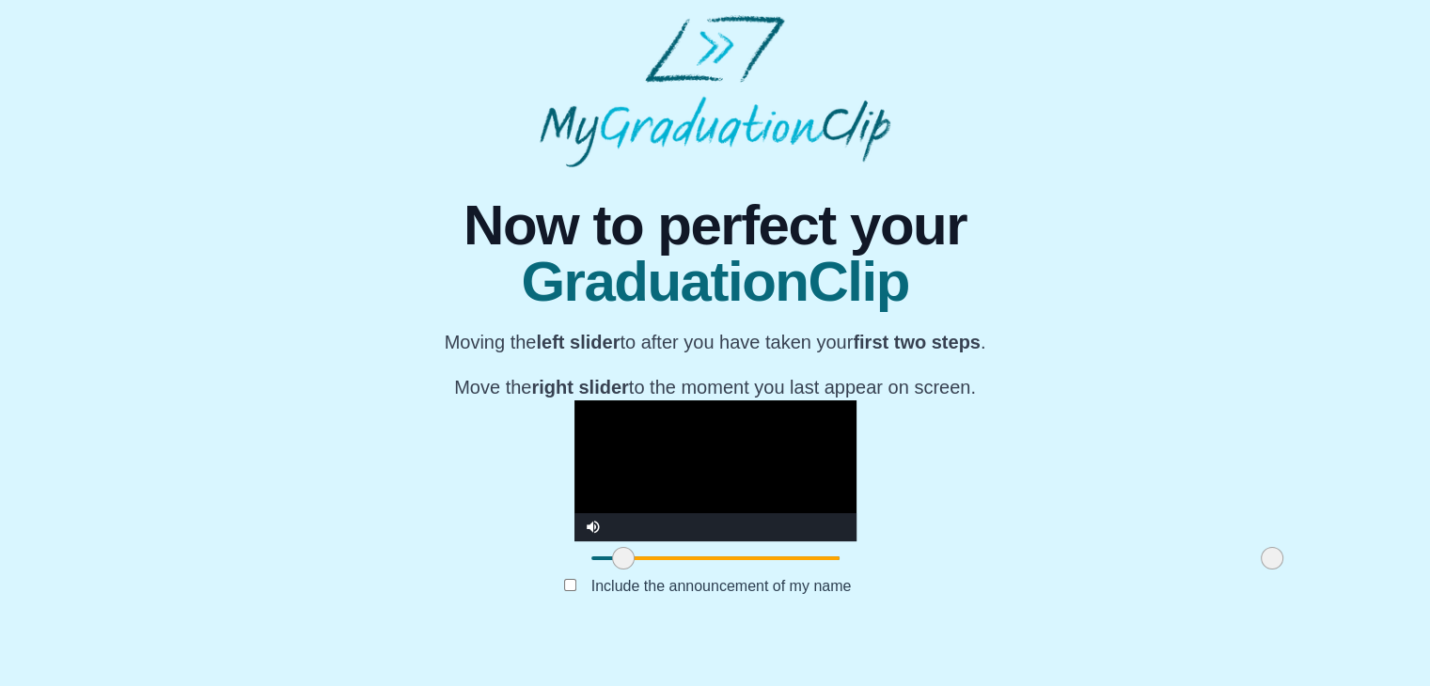
drag, startPoint x: 380, startPoint y: 596, endPoint x: 412, endPoint y: 599, distance: 32.1
click at [612, 570] on span at bounding box center [623, 558] width 23 height 23
drag, startPoint x: 412, startPoint y: 599, endPoint x: 423, endPoint y: 599, distance: 11.3
click at [623, 570] on span at bounding box center [634, 558] width 23 height 23
drag, startPoint x: 423, startPoint y: 599, endPoint x: 436, endPoint y: 599, distance: 13.2
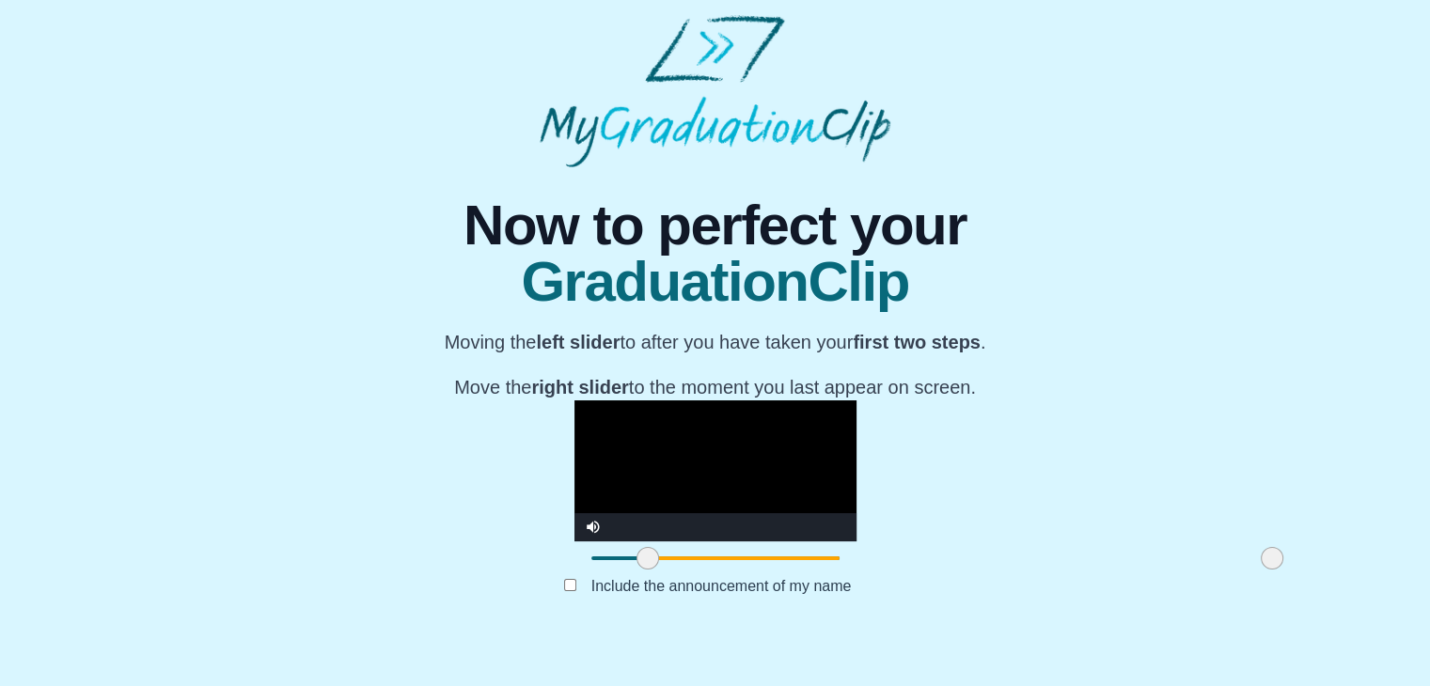
click at [636, 570] on span at bounding box center [647, 558] width 23 height 23
drag, startPoint x: 436, startPoint y: 599, endPoint x: 503, endPoint y: 599, distance: 66.7
click at [703, 570] on span at bounding box center [714, 558] width 23 height 23
drag, startPoint x: 496, startPoint y: 599, endPoint x: 568, endPoint y: 599, distance: 71.4
click at [774, 570] on span at bounding box center [785, 558] width 23 height 23
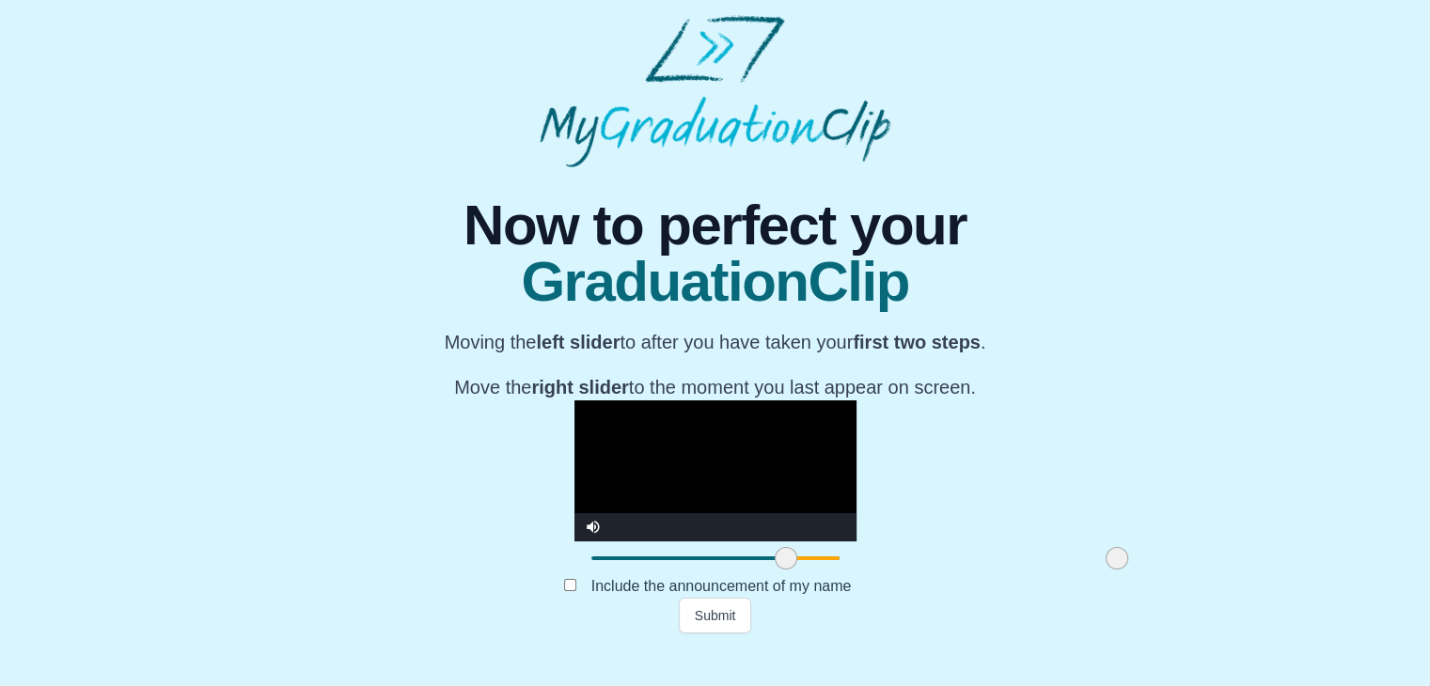
drag, startPoint x: 1054, startPoint y: 591, endPoint x: 899, endPoint y: 597, distance: 155.2
click at [1105, 570] on span at bounding box center [1116, 558] width 23 height 23
drag, startPoint x: 899, startPoint y: 597, endPoint x: 938, endPoint y: 597, distance: 39.5
click at [1145, 570] on span at bounding box center [1156, 558] width 23 height 23
click at [1144, 570] on span at bounding box center [1155, 558] width 23 height 23
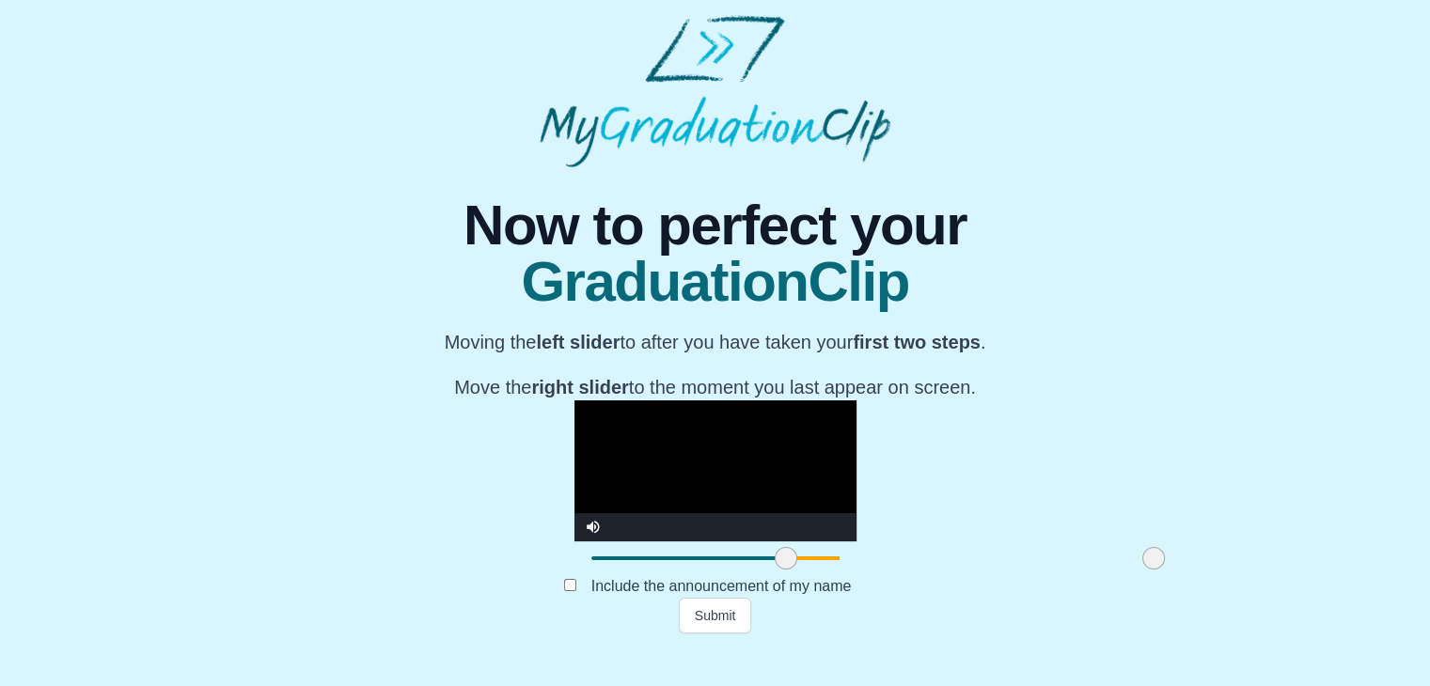
click at [1142, 570] on span at bounding box center [1153, 558] width 23 height 23
click at [726, 633] on button "Submit" at bounding box center [715, 616] width 73 height 36
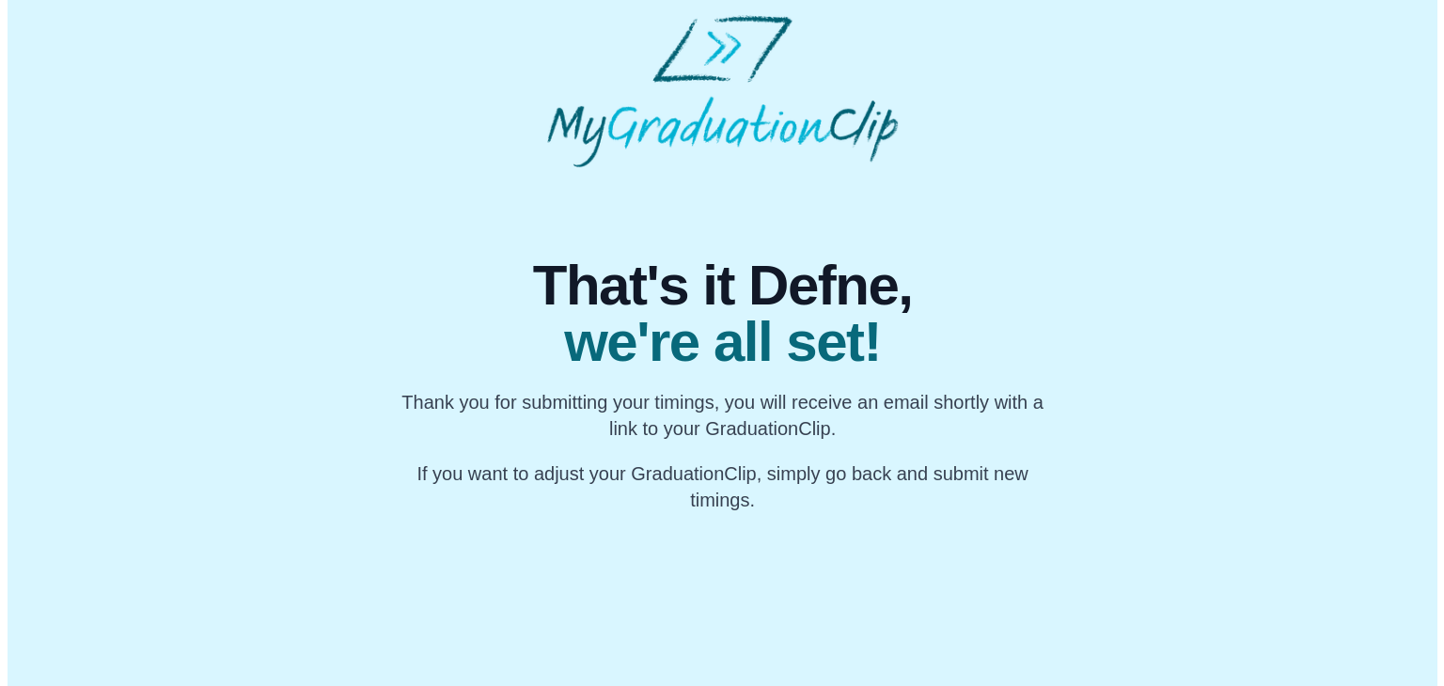
scroll to position [0, 0]
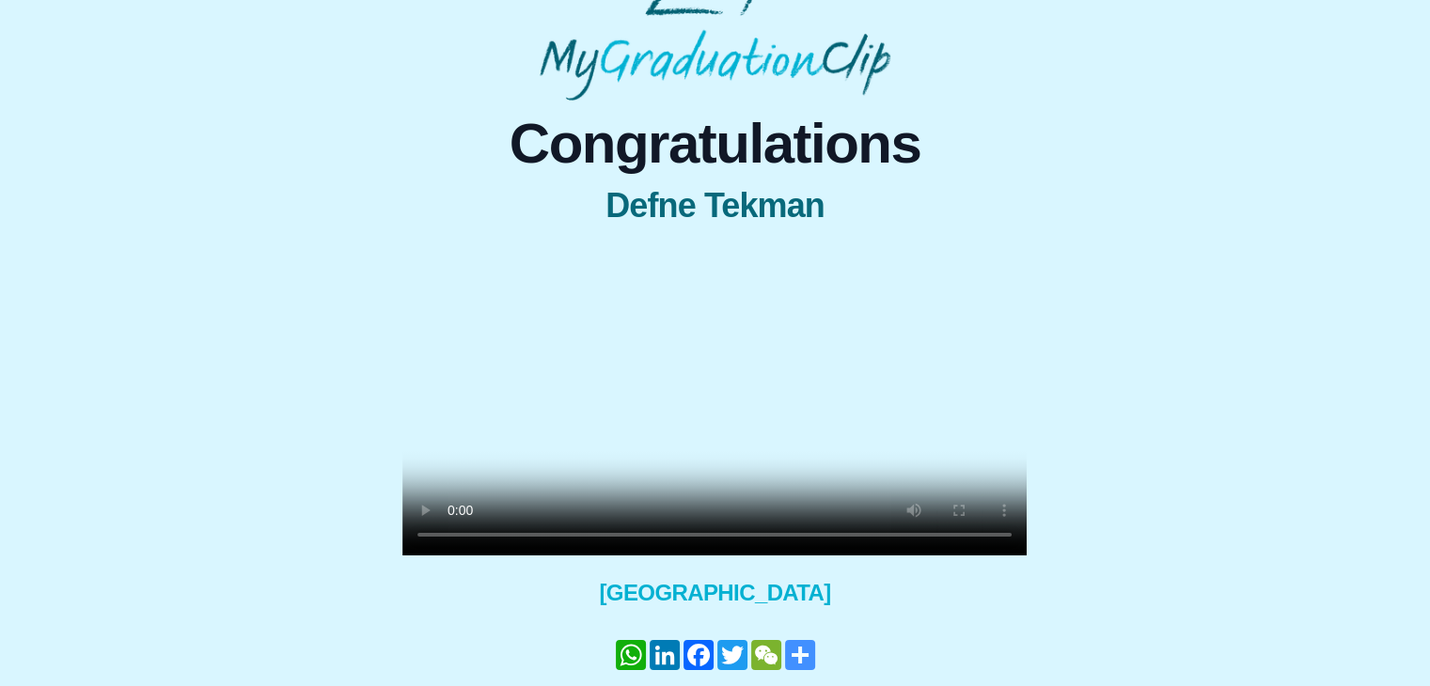
scroll to position [209, 0]
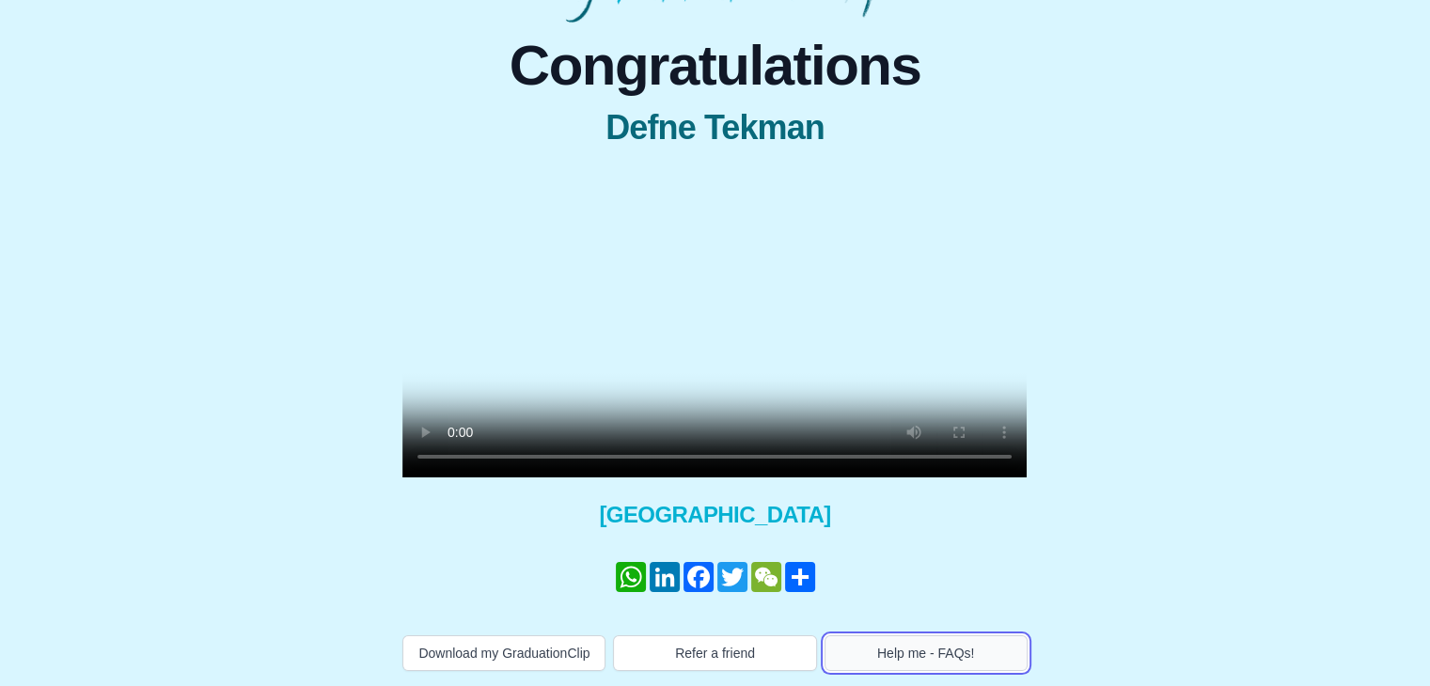
click at [921, 649] on button "Help me - FAQs!" at bounding box center [925, 653] width 203 height 36
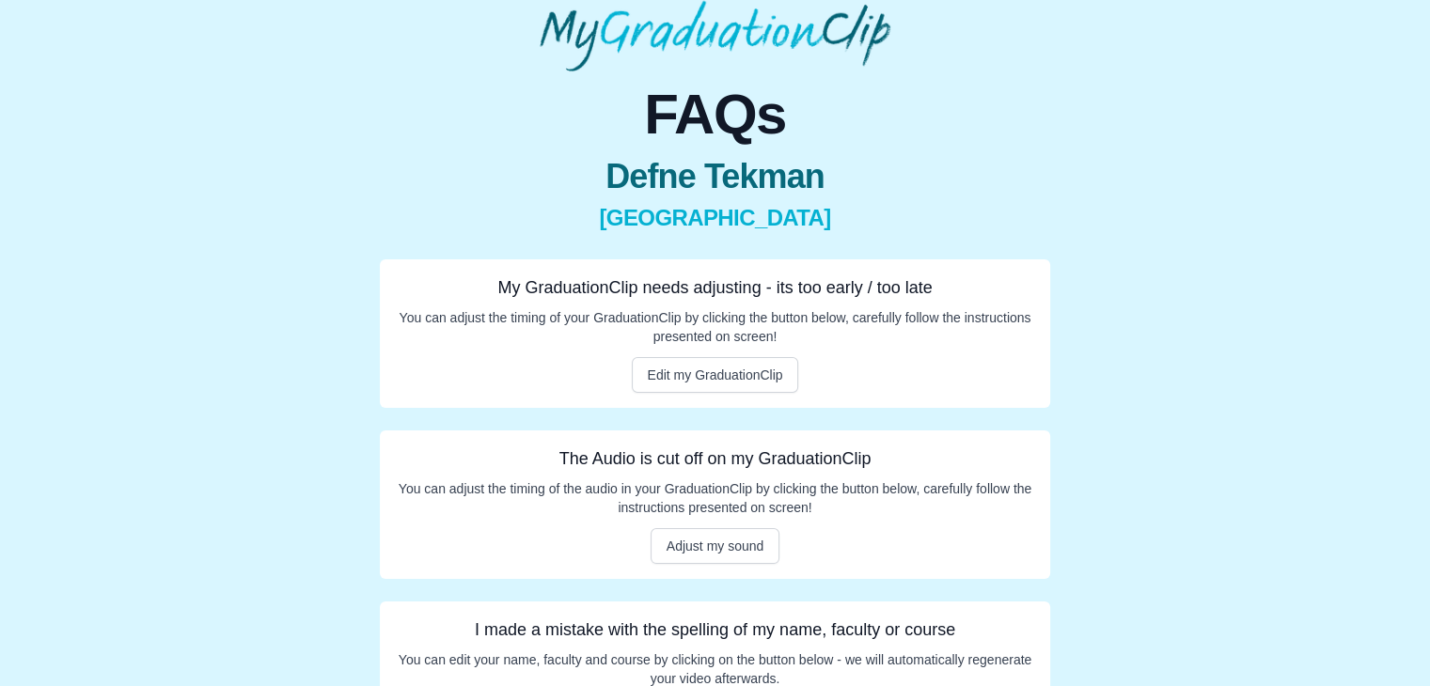
scroll to position [173, 0]
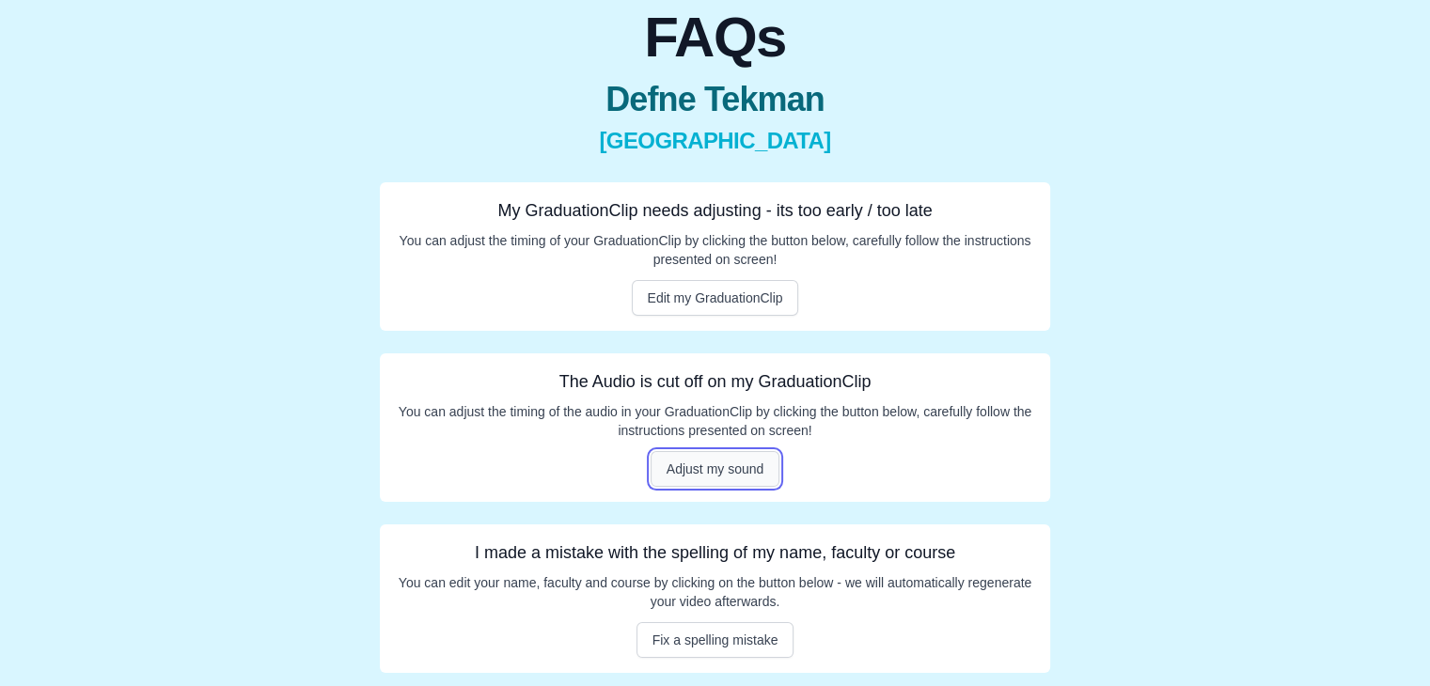
click at [736, 471] on button "Adjust my sound" at bounding box center [715, 469] width 130 height 36
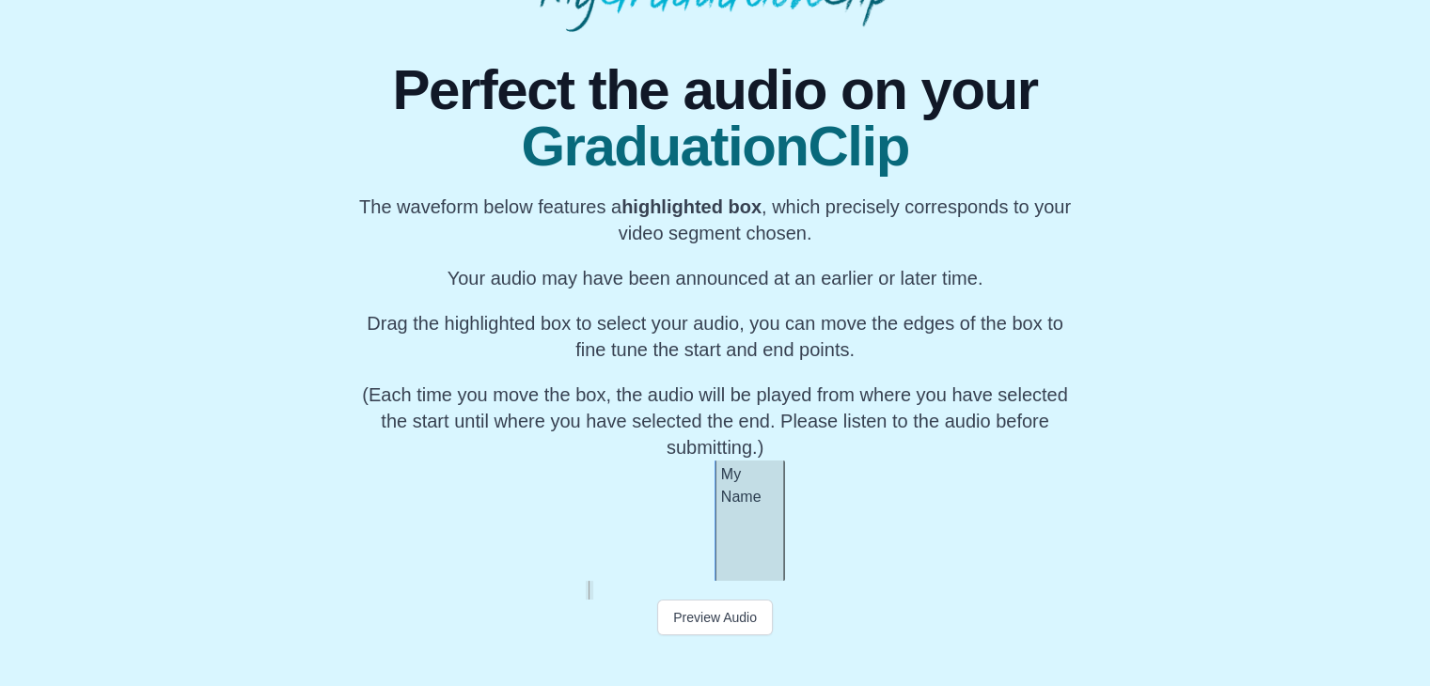
scroll to position [191, 0]
click at [698, 614] on button "Preview Audio" at bounding box center [715, 618] width 116 height 36
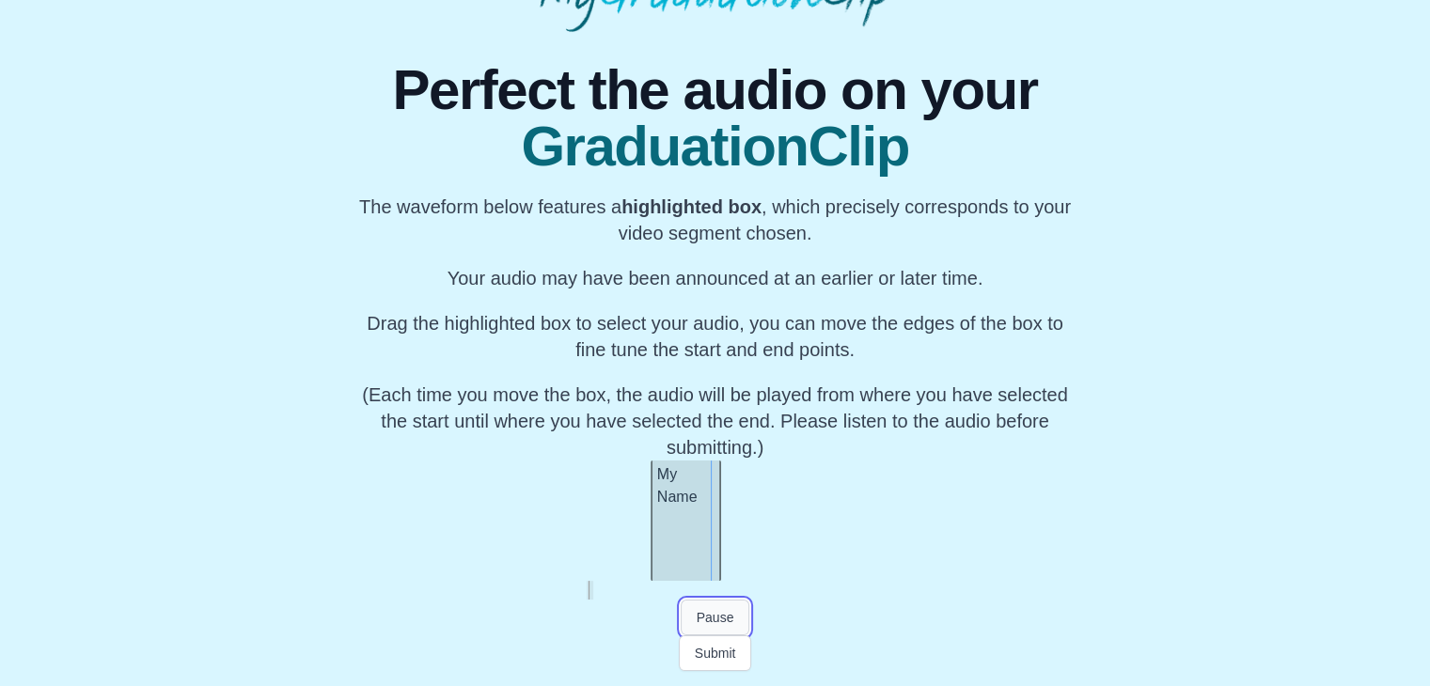
click at [712, 612] on button "Pause" at bounding box center [715, 618] width 70 height 36
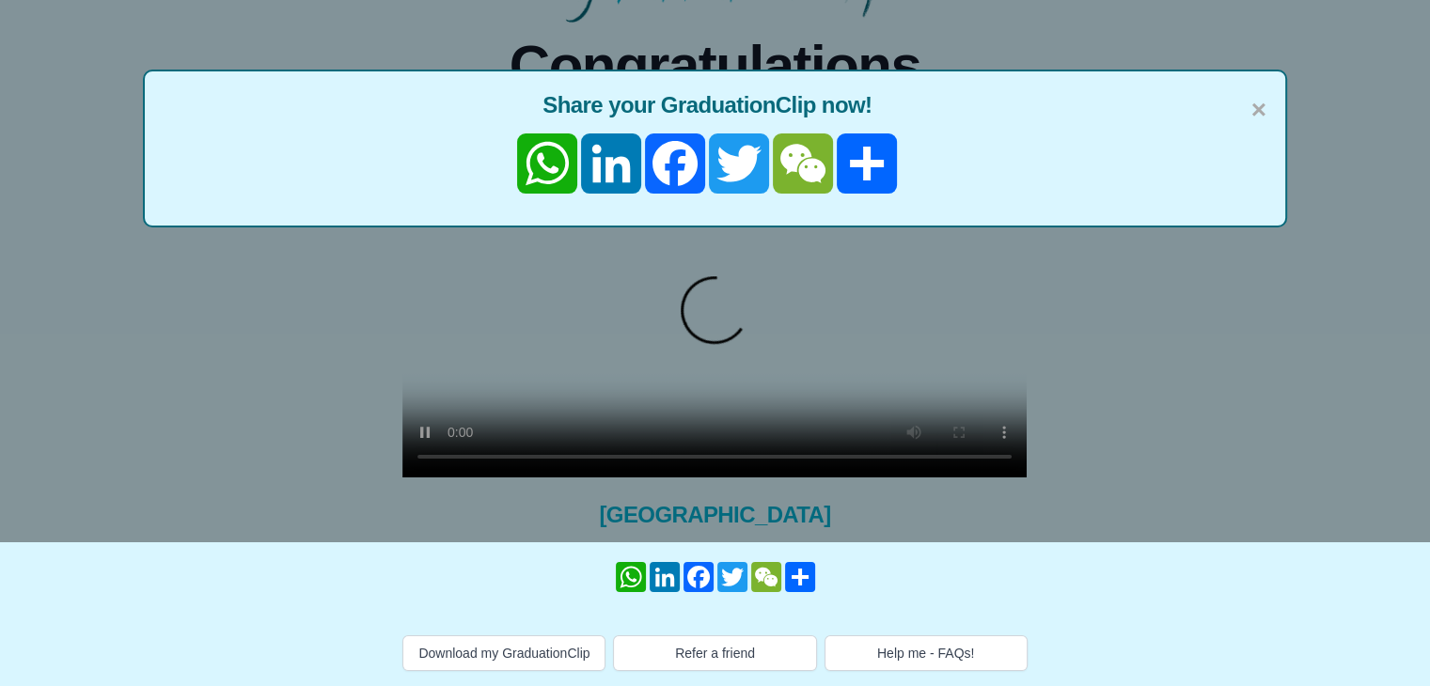
scroll to position [209, 0]
click at [953, 664] on button "Help me - FAQs!" at bounding box center [925, 653] width 203 height 36
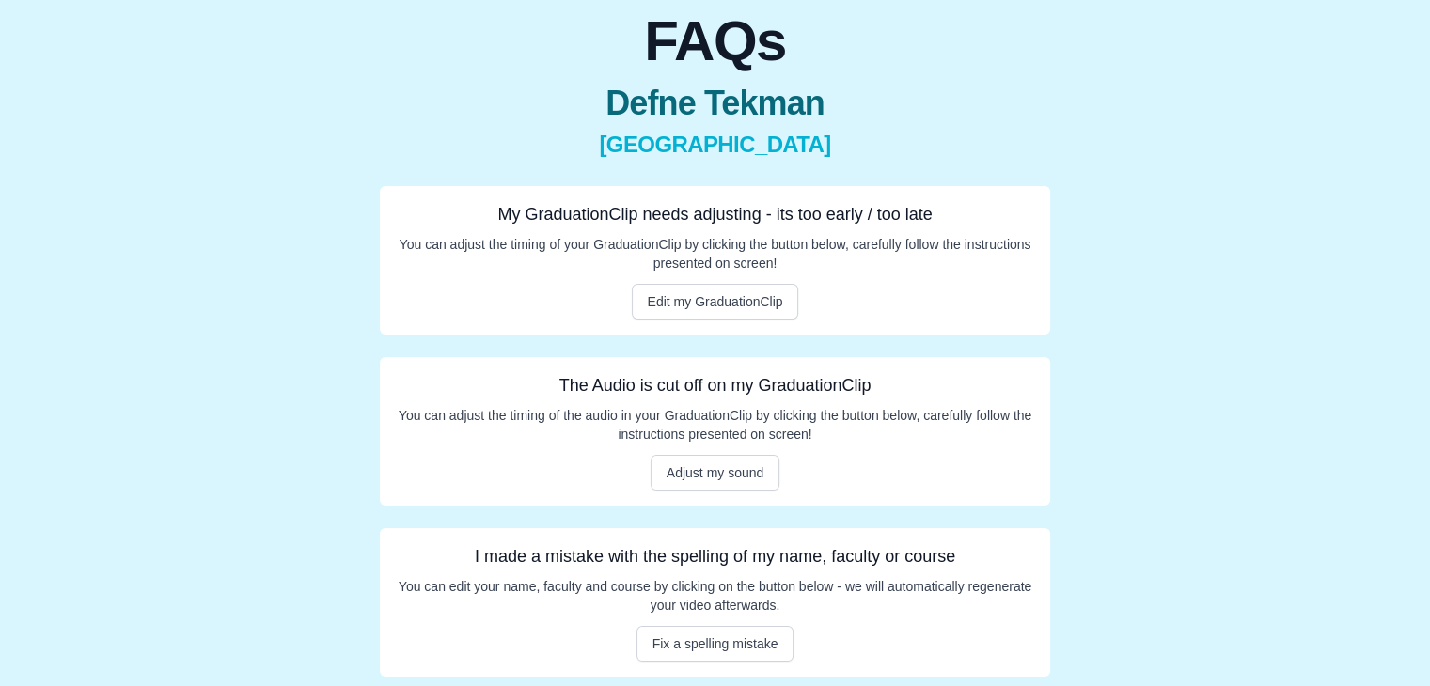
scroll to position [173, 0]
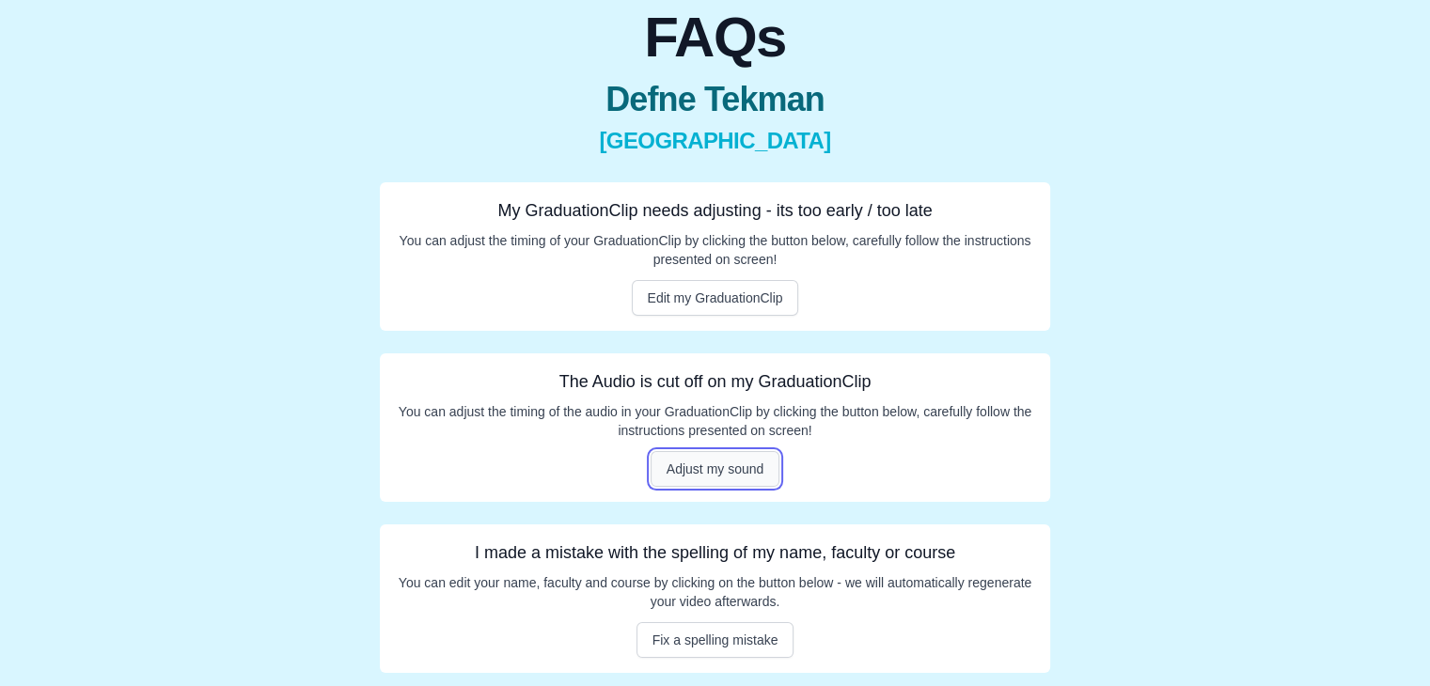
click at [735, 467] on button "Adjust my sound" at bounding box center [715, 469] width 130 height 36
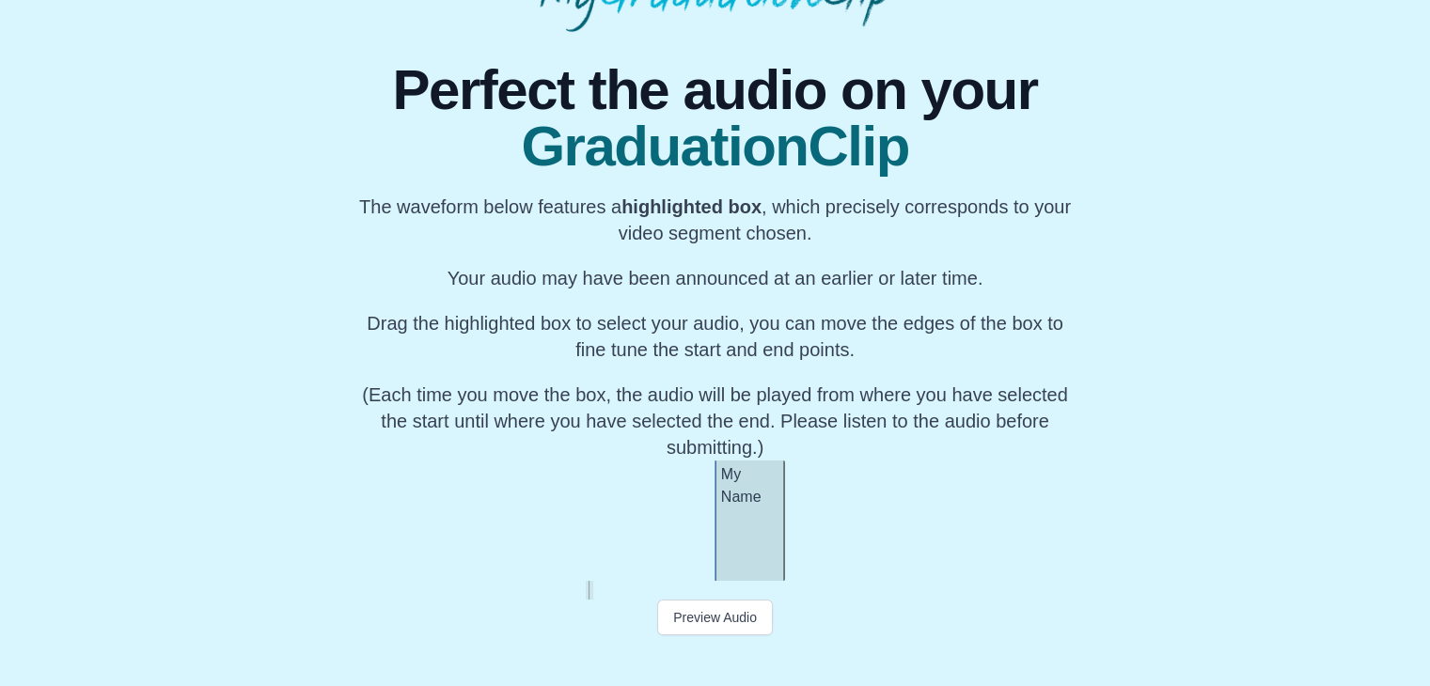
scroll to position [191, 0]
click at [723, 618] on button "Preview Audio" at bounding box center [715, 618] width 116 height 36
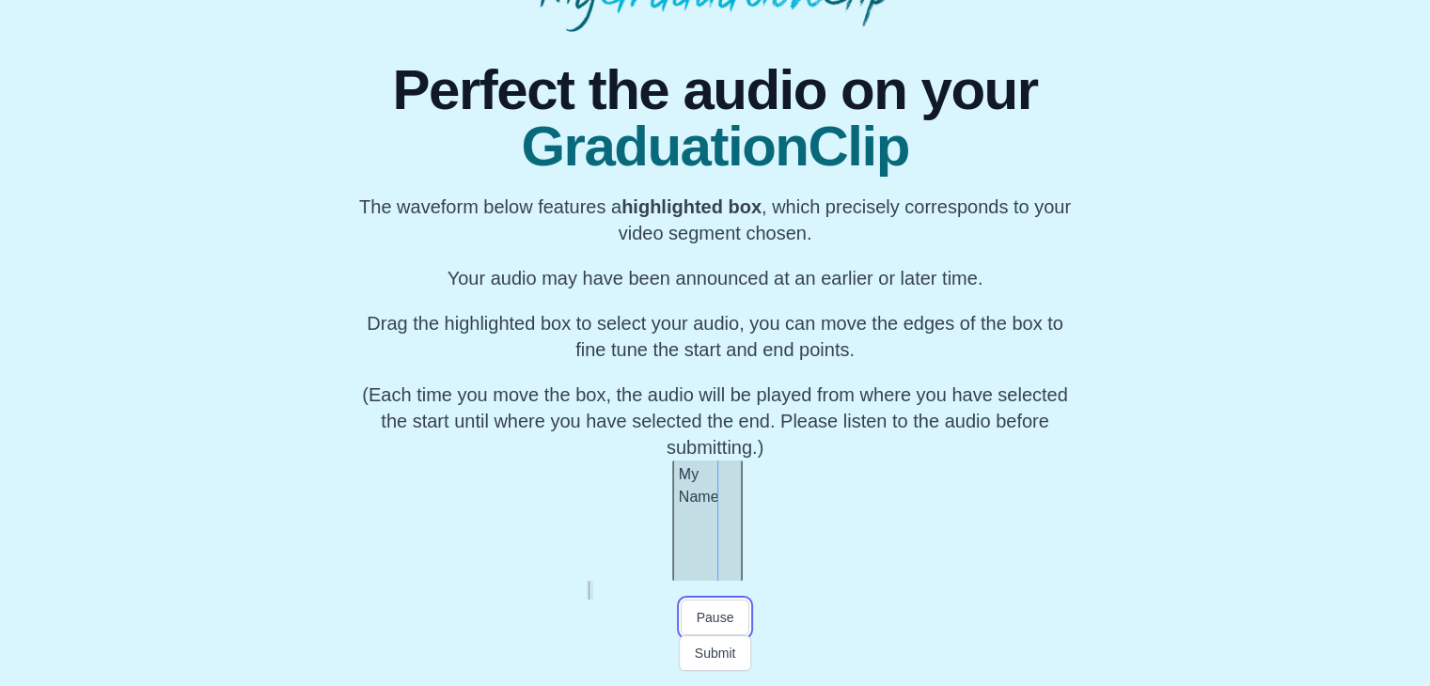
scroll to position [0, 36373]
click at [723, 618] on button "Pause" at bounding box center [715, 618] width 70 height 36
drag, startPoint x: 586, startPoint y: 593, endPoint x: 576, endPoint y: 593, distance: 10.3
click at [576, 593] on div at bounding box center [714, 590] width 715 height 19
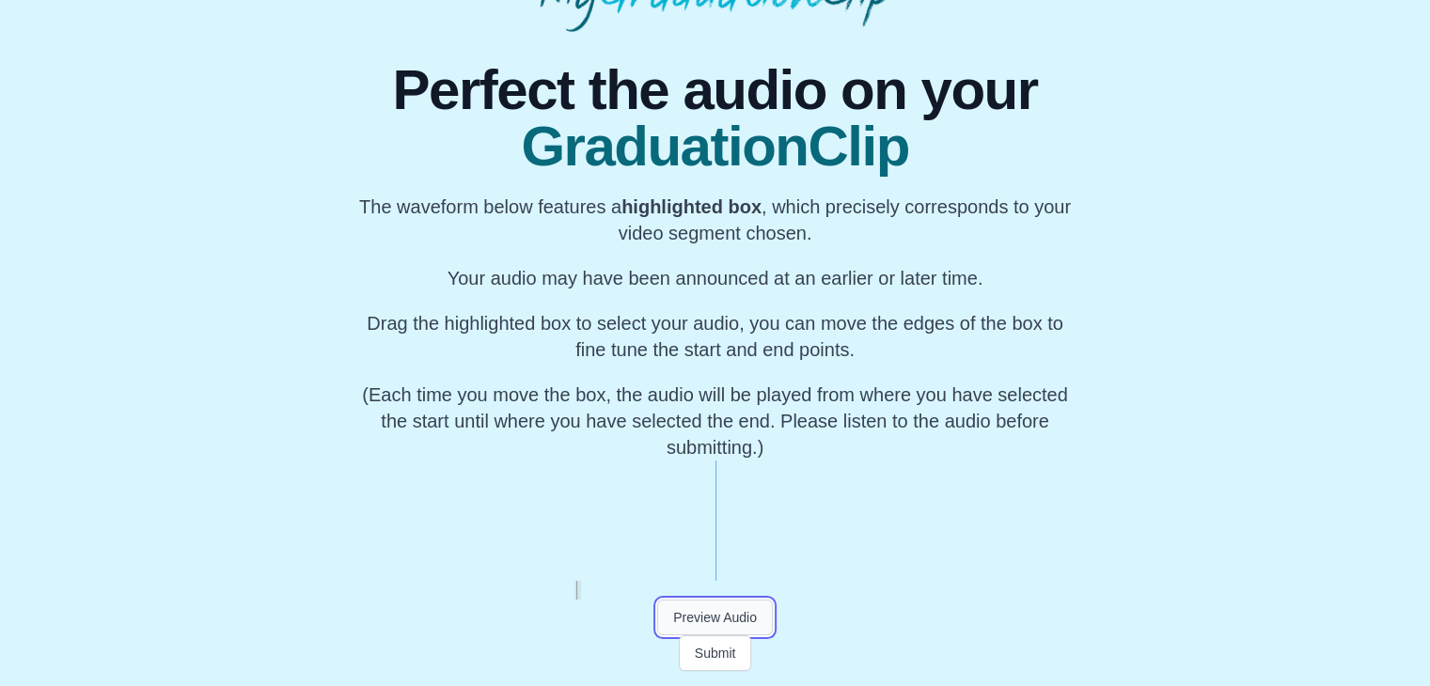
click at [698, 618] on button "Preview Audio" at bounding box center [715, 618] width 116 height 36
click at [700, 618] on button "Pause" at bounding box center [715, 618] width 70 height 36
click at [748, 554] on div at bounding box center [748, 521] width 8 height 120
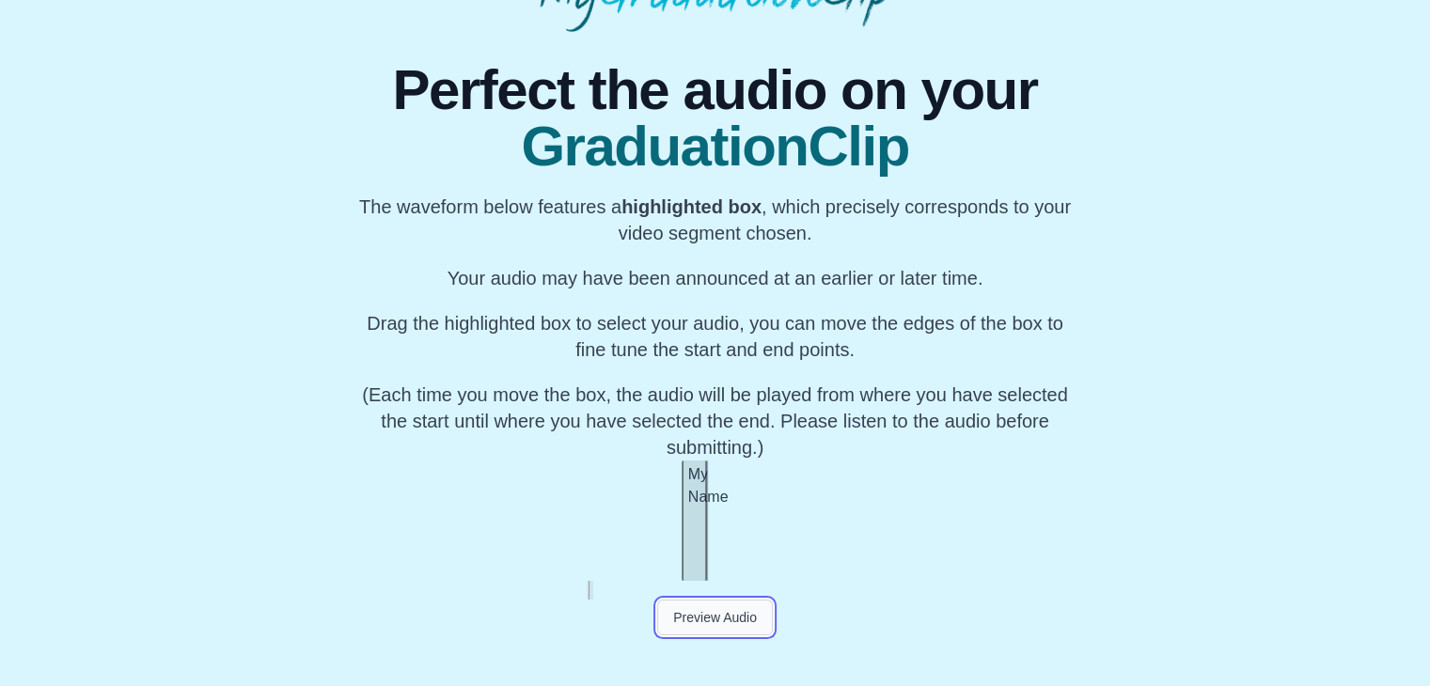
click at [718, 621] on button "Preview Audio" at bounding box center [715, 618] width 116 height 36
click at [711, 651] on button "Submit" at bounding box center [715, 653] width 73 height 36
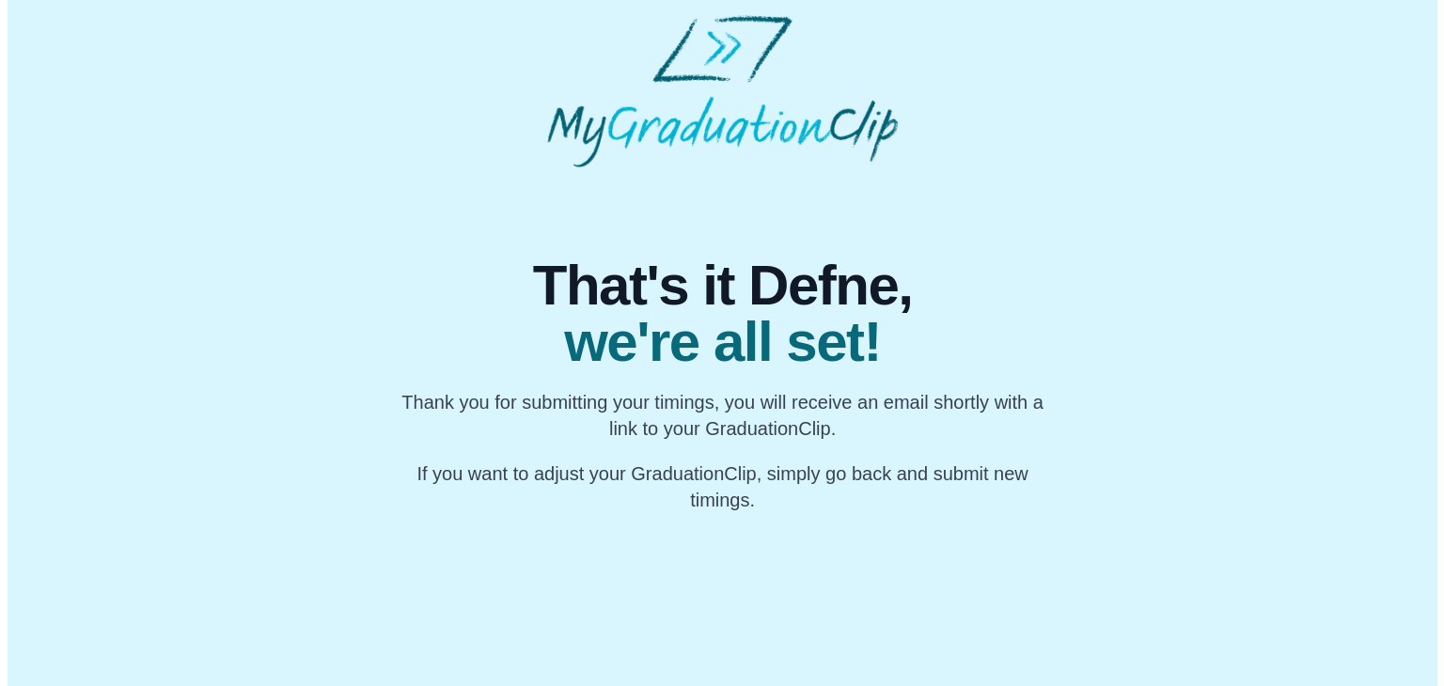
scroll to position [0, 0]
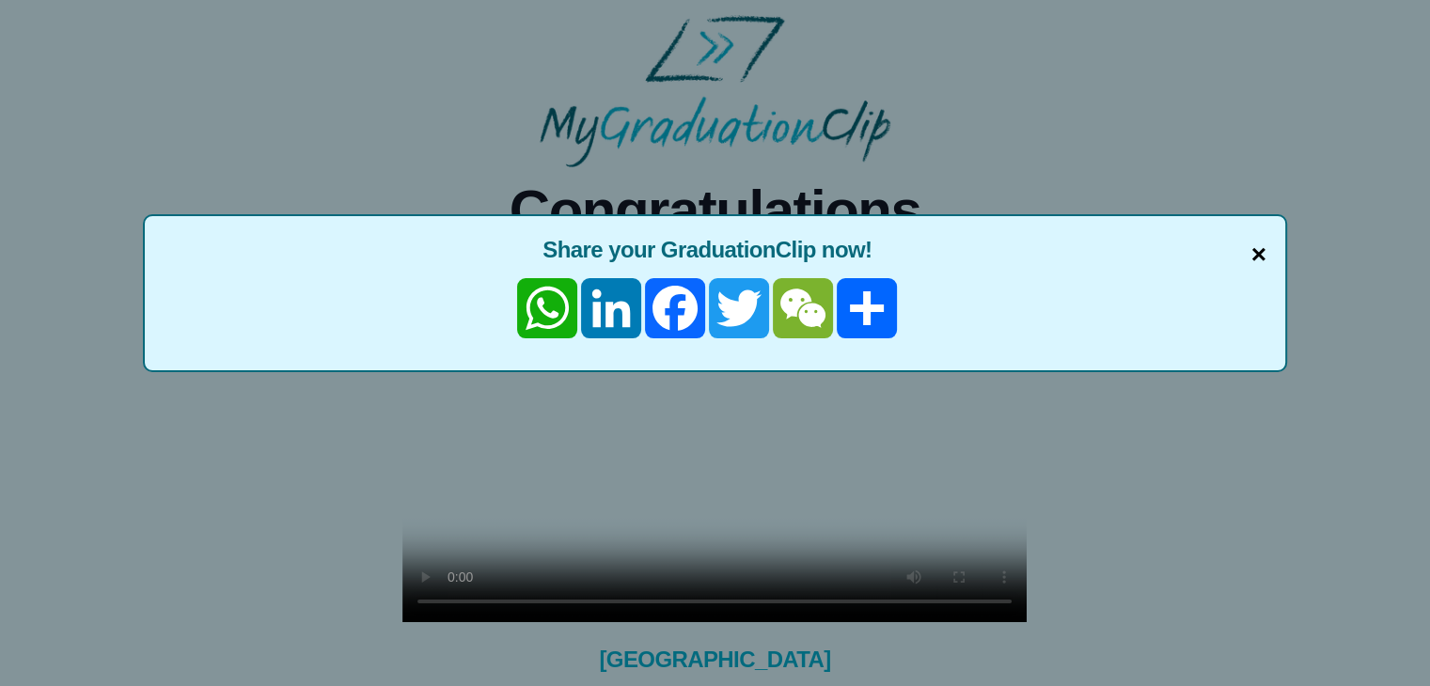
click at [1251, 246] on span "×" at bounding box center [1258, 254] width 15 height 39
click at [1269, 256] on div "× Share your GraduationClip now! WhatsApp LinkedIn Facebook Twitter WeChat Share" at bounding box center [715, 293] width 1144 height 158
click at [1253, 255] on span "×" at bounding box center [1258, 254] width 15 height 39
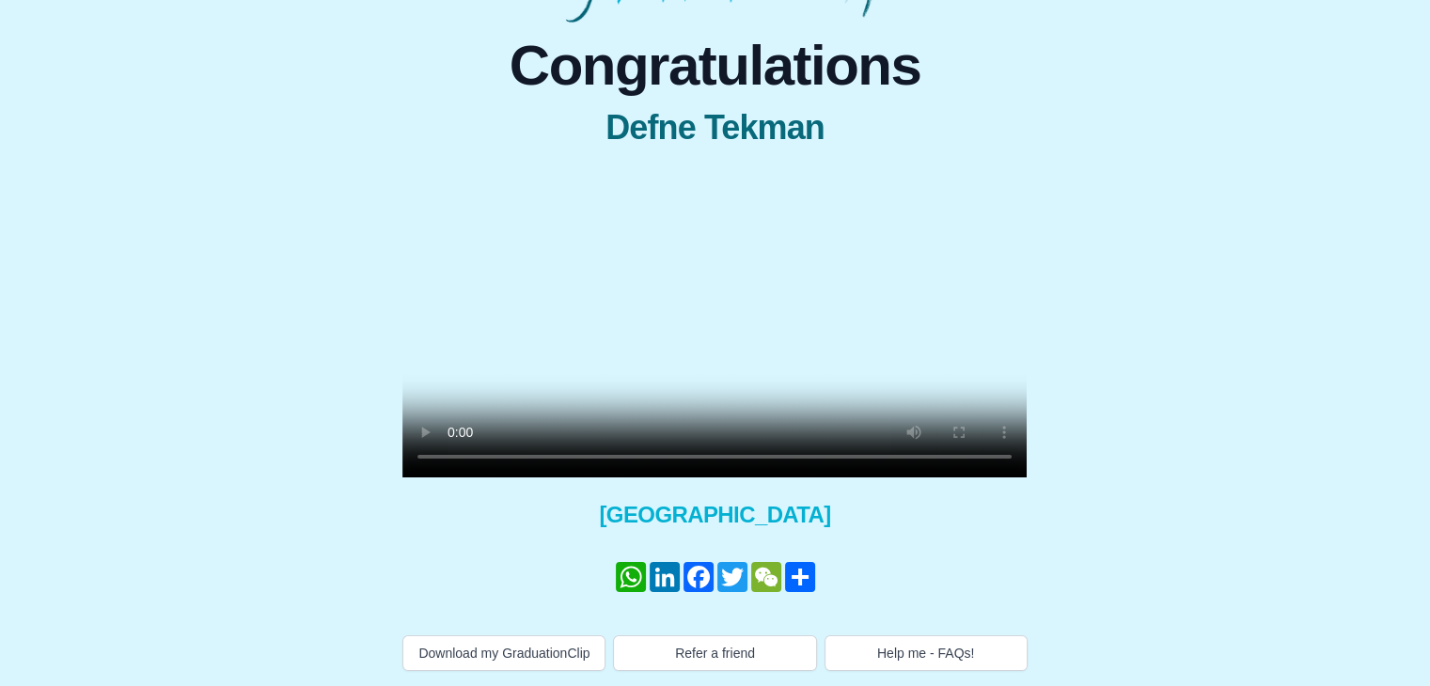
scroll to position [209, 0]
click at [540, 658] on button "Download my GraduationClip" at bounding box center [503, 653] width 203 height 36
